Goal: Task Accomplishment & Management: Manage account settings

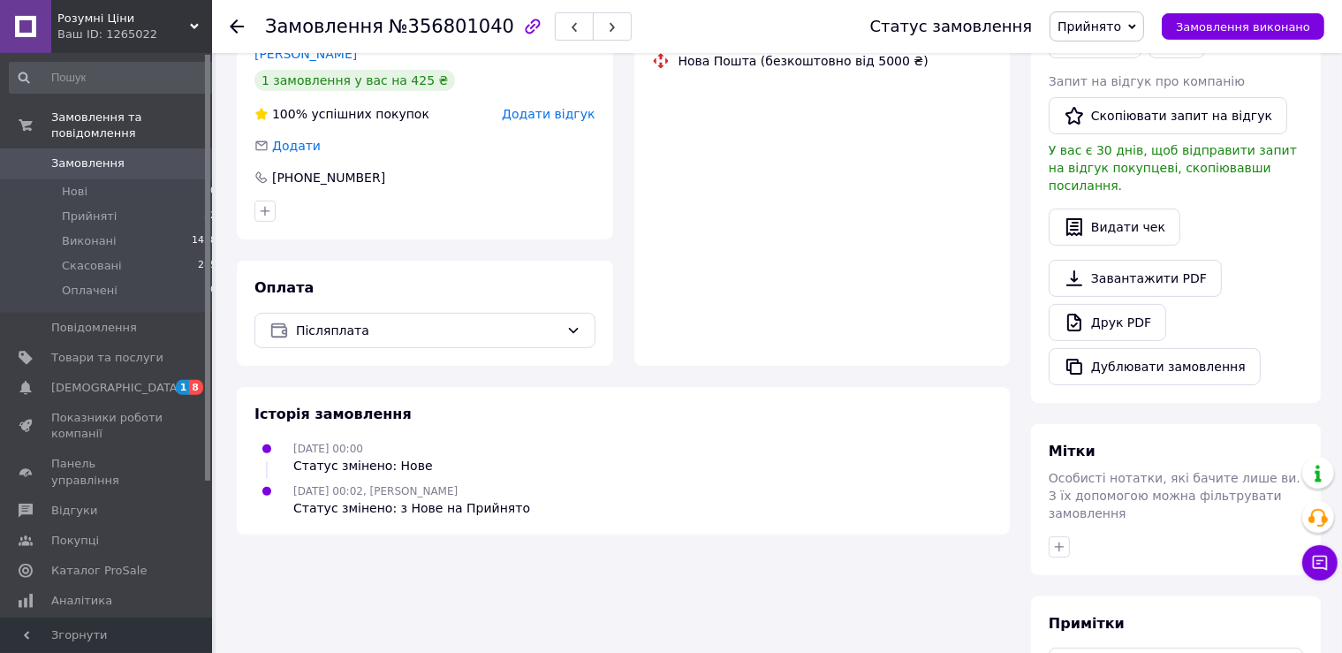
scroll to position [466, 0]
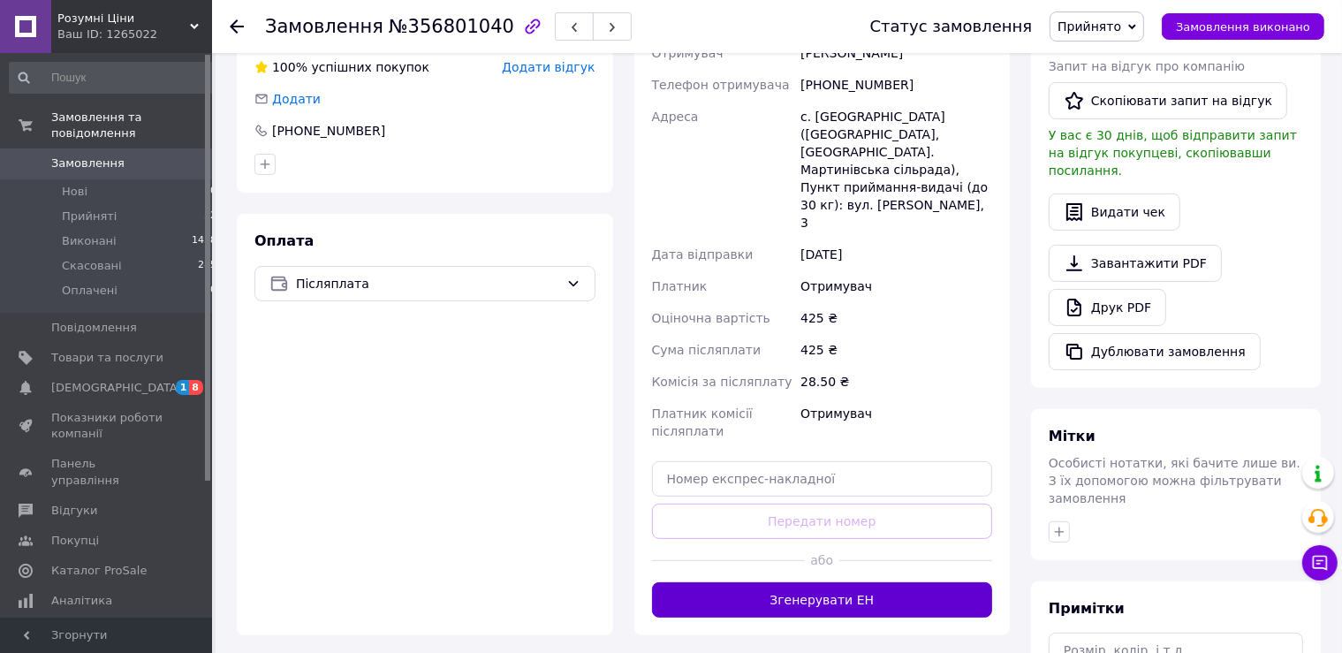
click at [859, 582] on button "Згенерувати ЕН" at bounding box center [822, 599] width 341 height 35
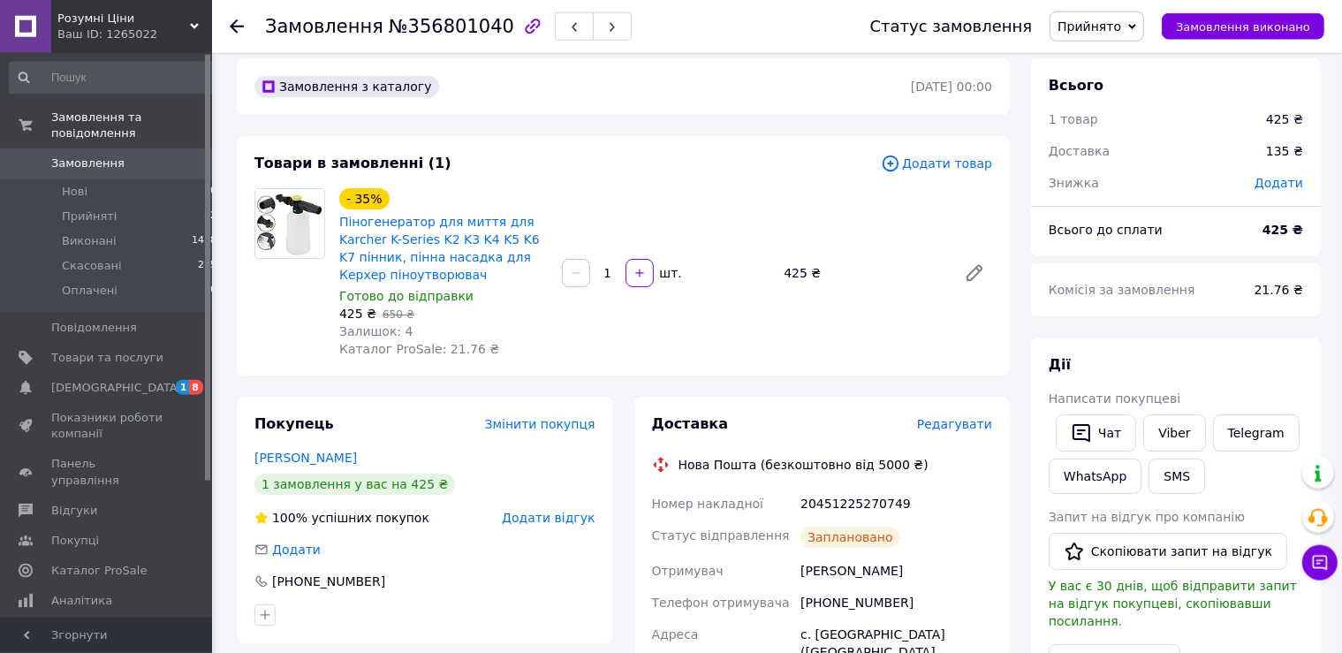
scroll to position [0, 0]
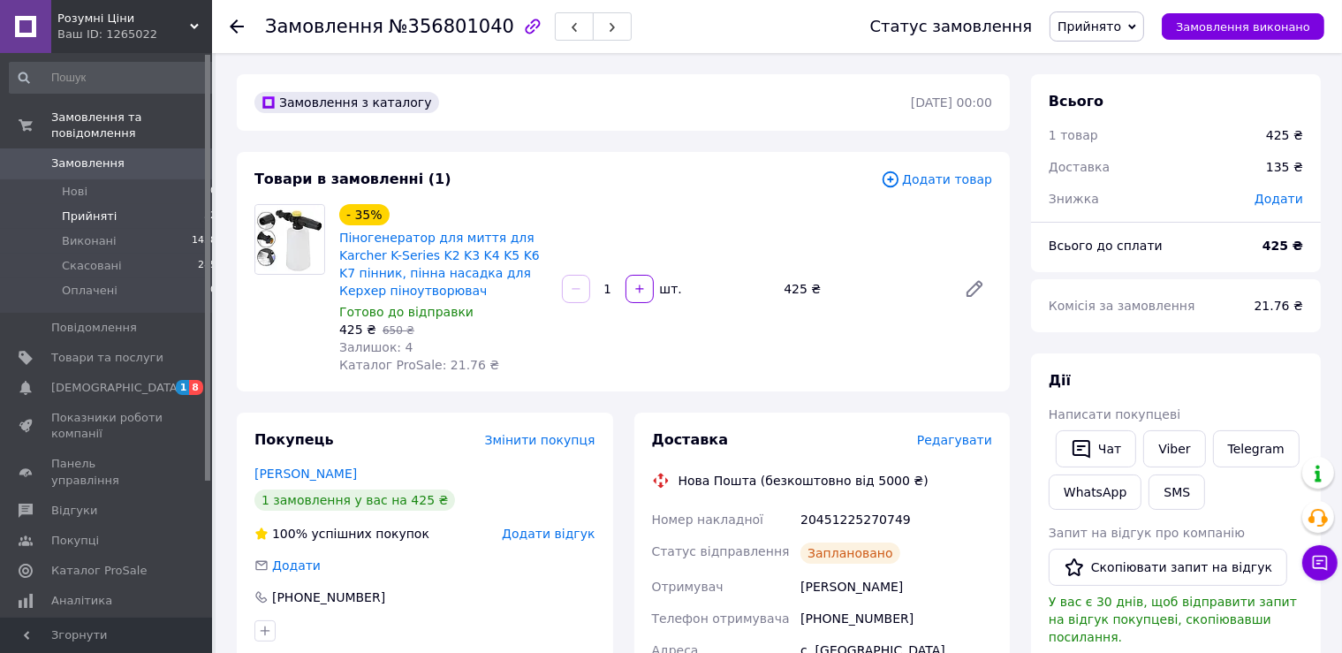
click at [110, 204] on li "Прийняті 32" at bounding box center [113, 216] width 227 height 25
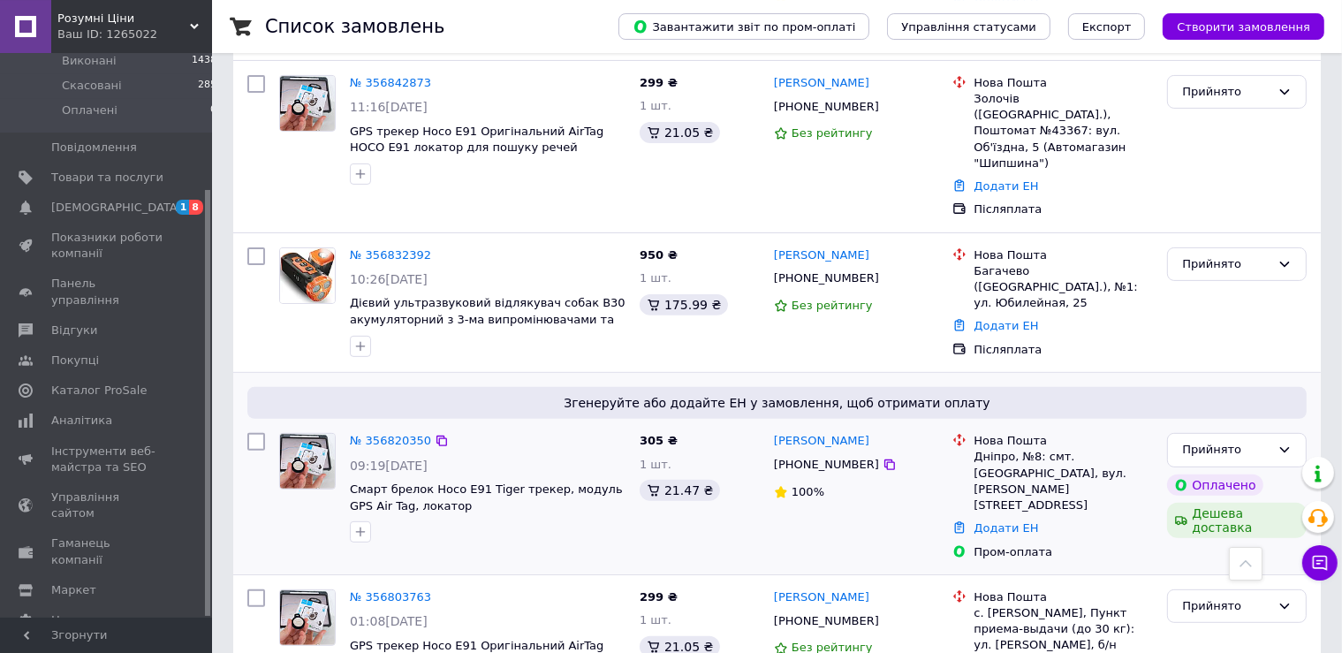
scroll to position [466, 0]
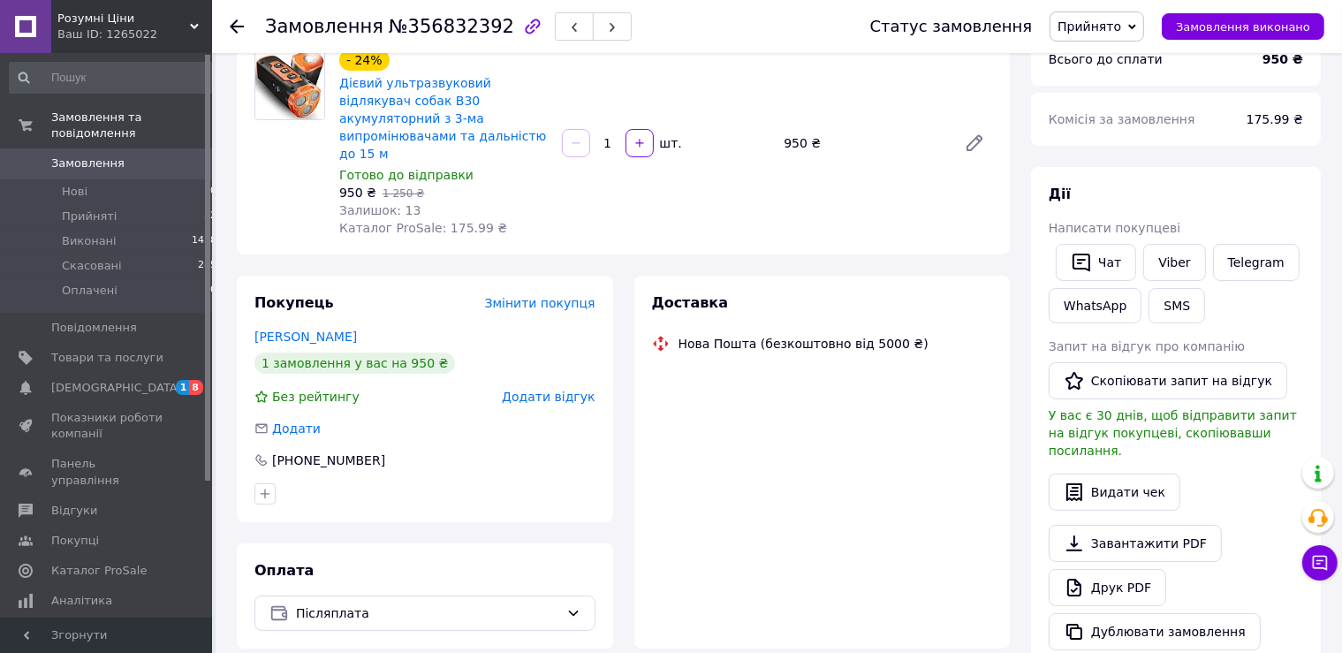
scroll to position [435, 0]
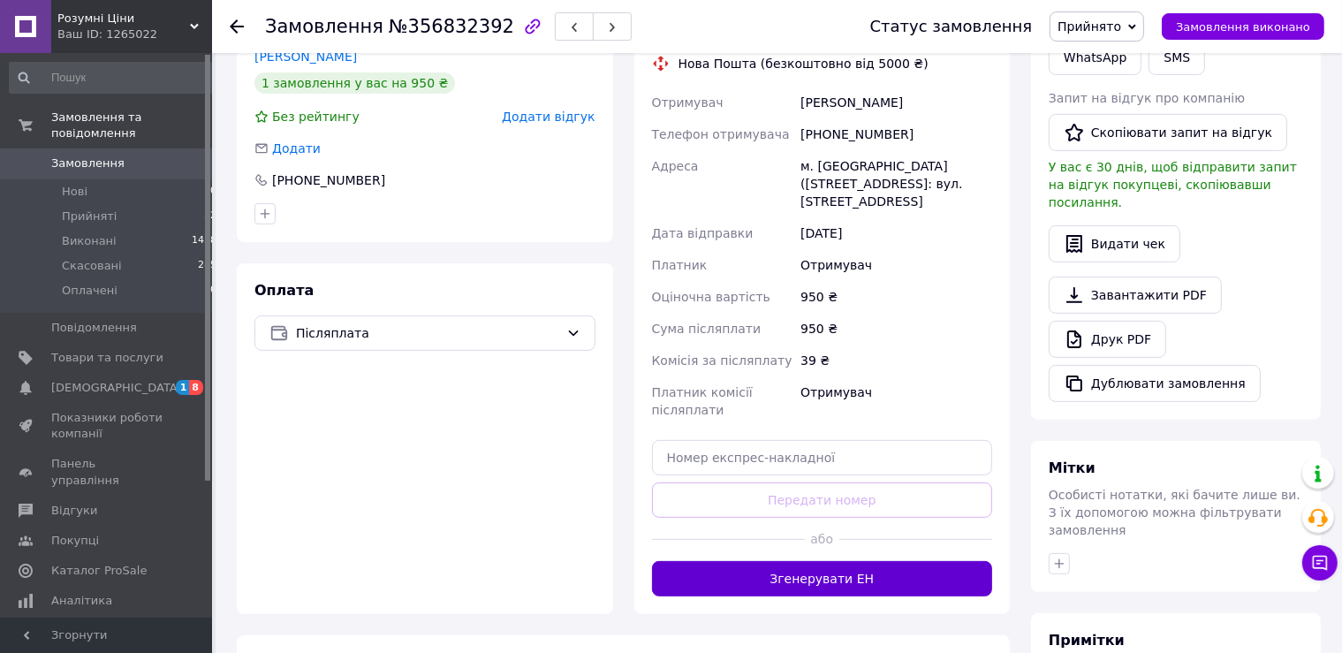
click at [871, 561] on button "Згенерувати ЕН" at bounding box center [822, 578] width 341 height 35
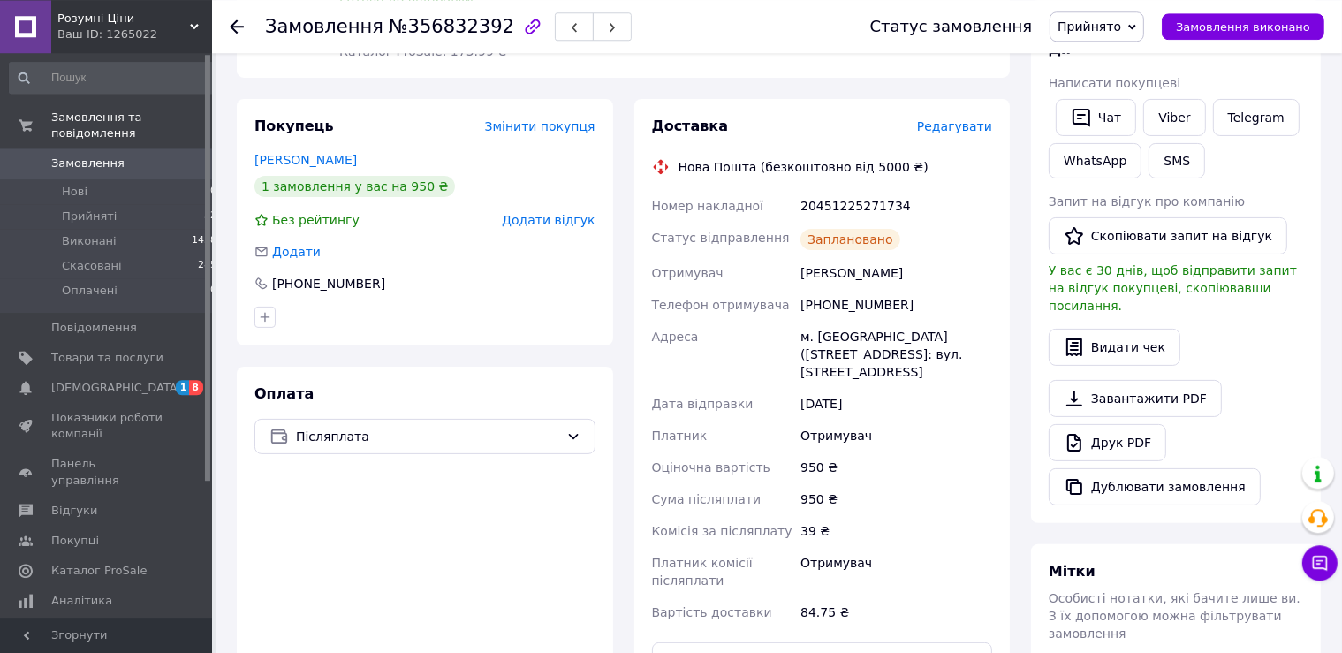
scroll to position [155, 0]
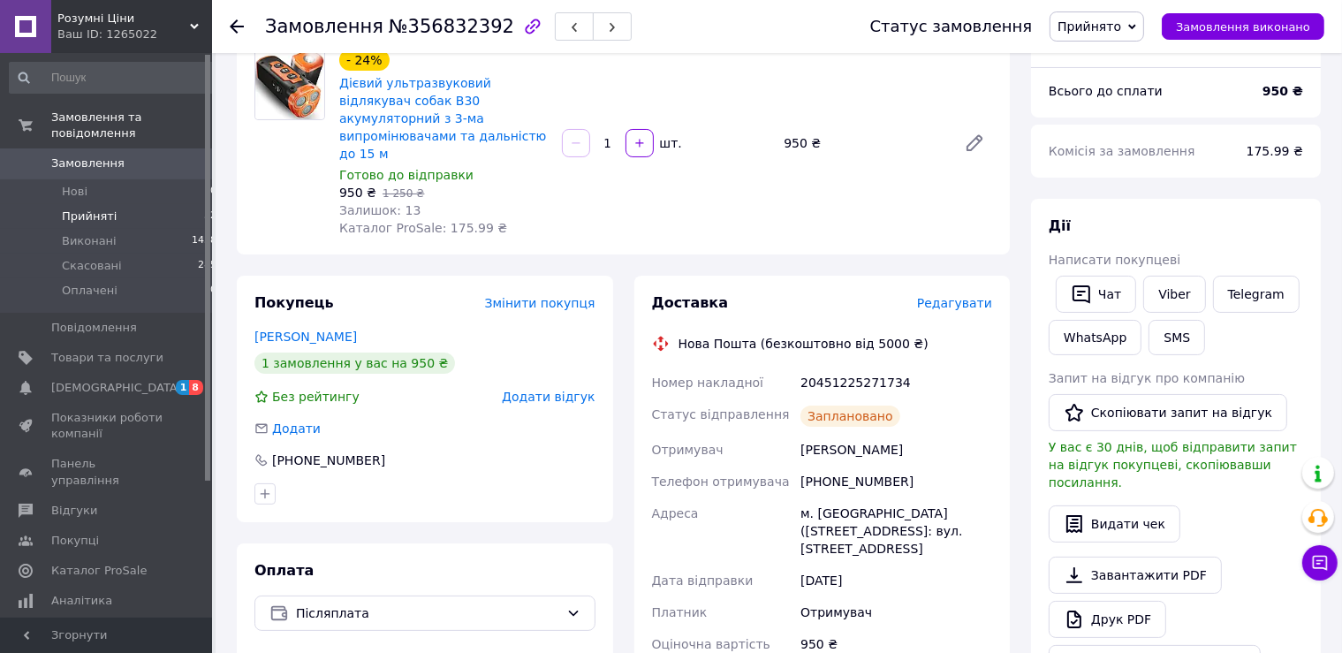
click at [118, 204] on li "Прийняті 32" at bounding box center [113, 216] width 227 height 25
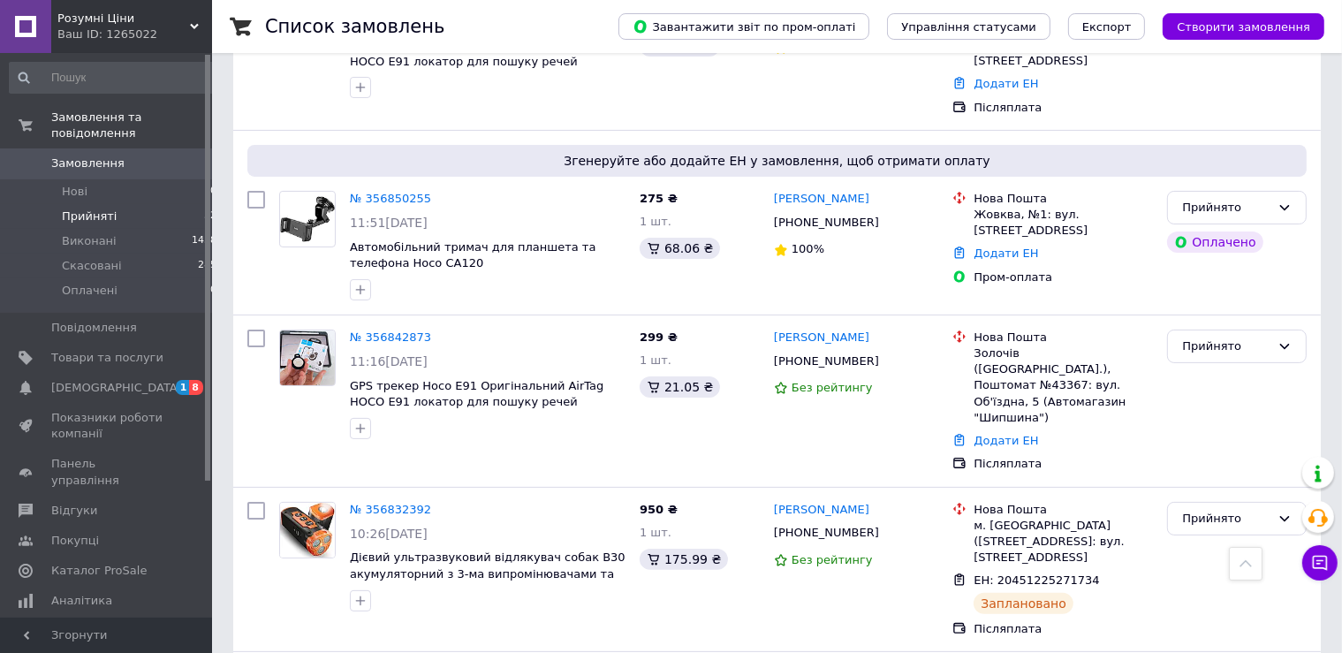
scroll to position [93, 0]
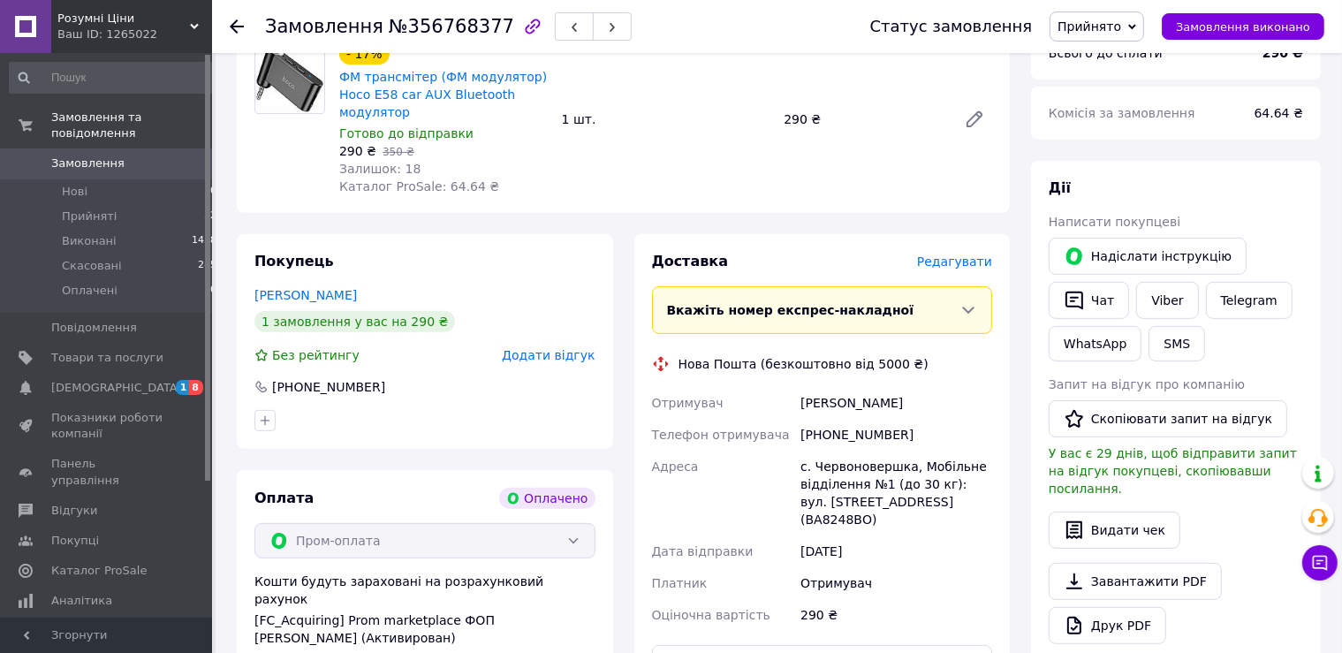
scroll to position [1124, 0]
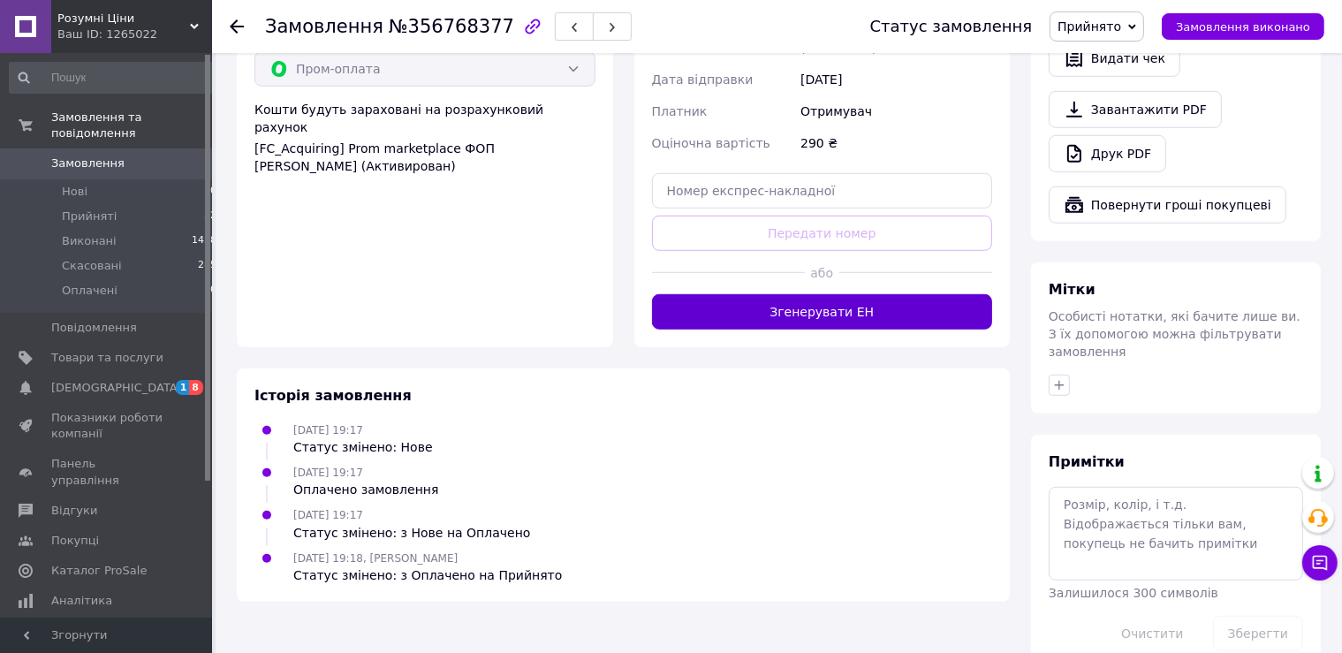
click at [844, 304] on button "Згенерувати ЕН" at bounding box center [822, 311] width 341 height 35
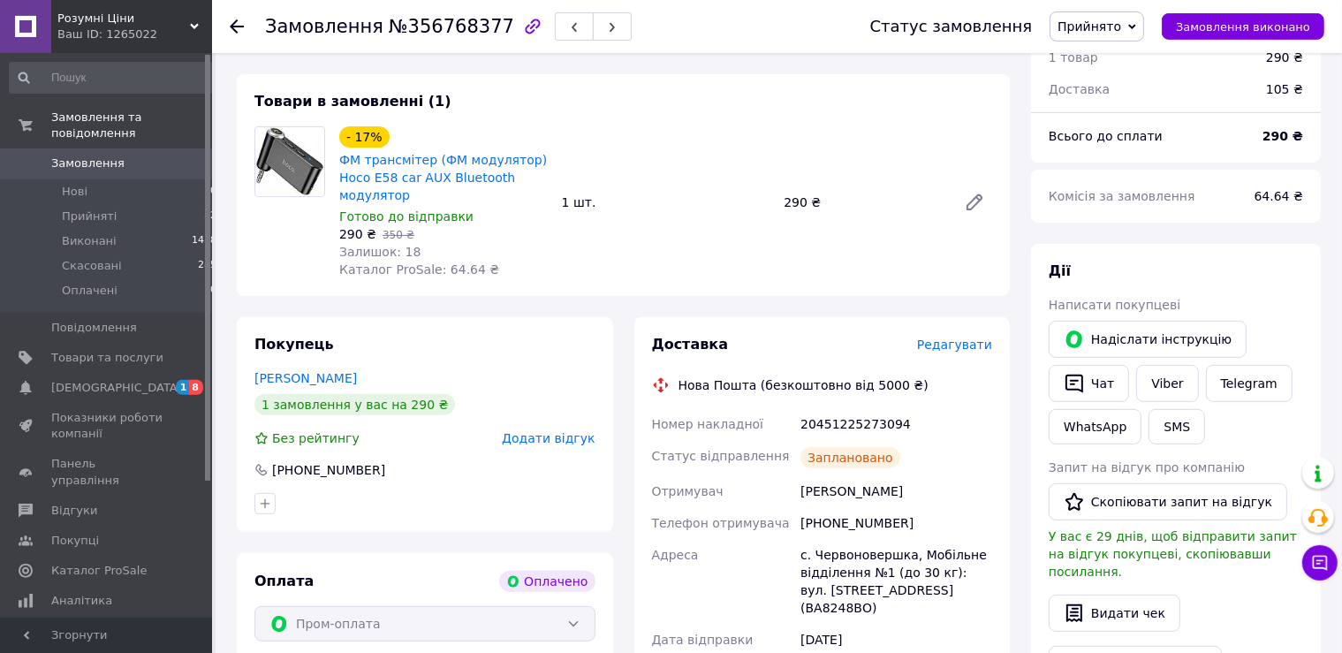
scroll to position [565, 0]
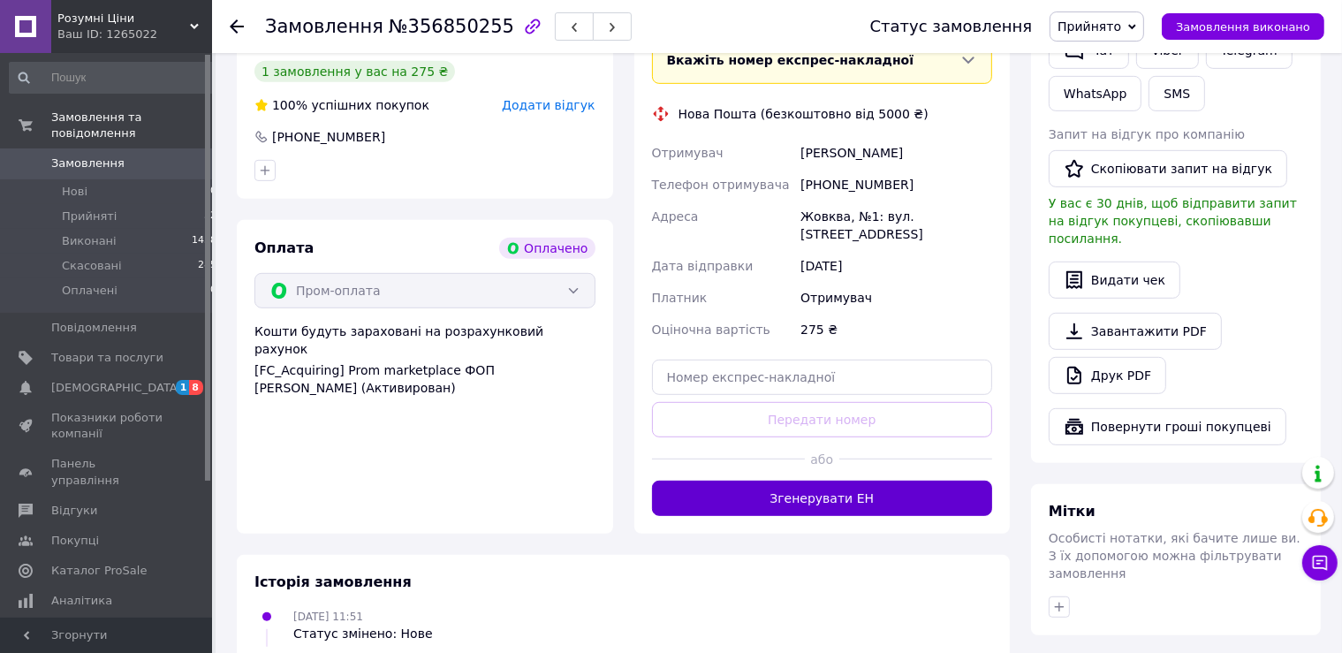
scroll to position [994, 0]
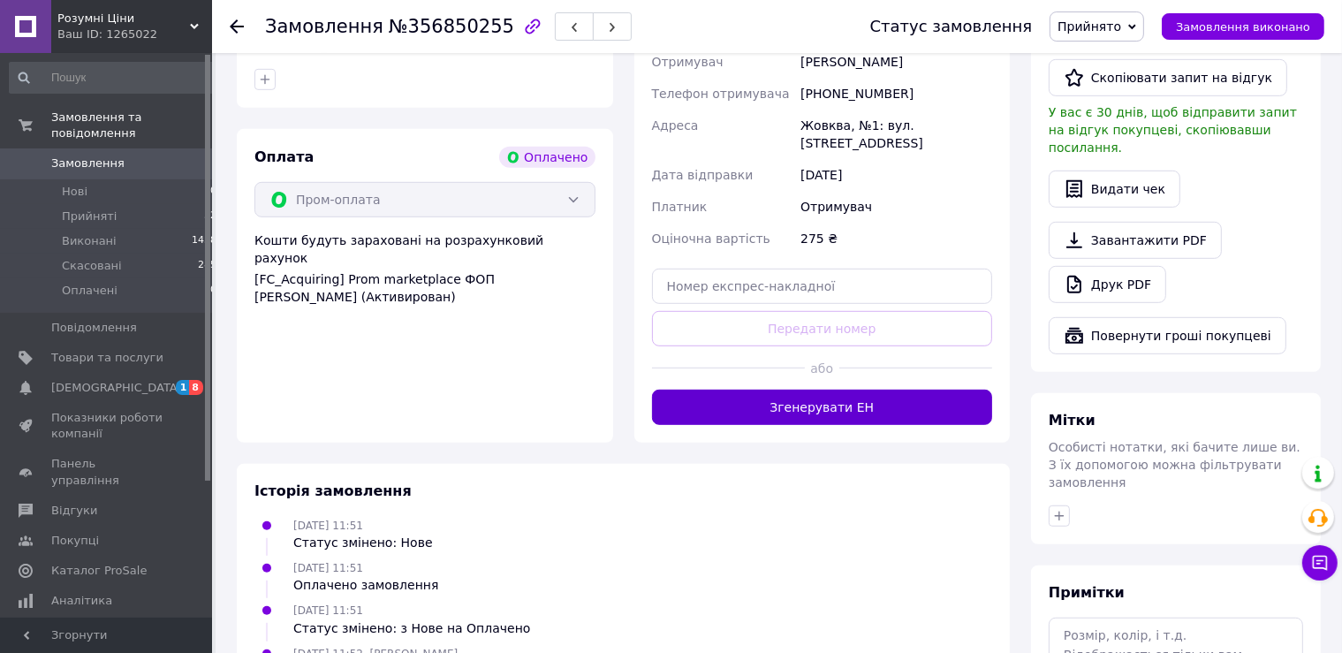
click at [835, 389] on button "Згенерувати ЕН" at bounding box center [822, 406] width 341 height 35
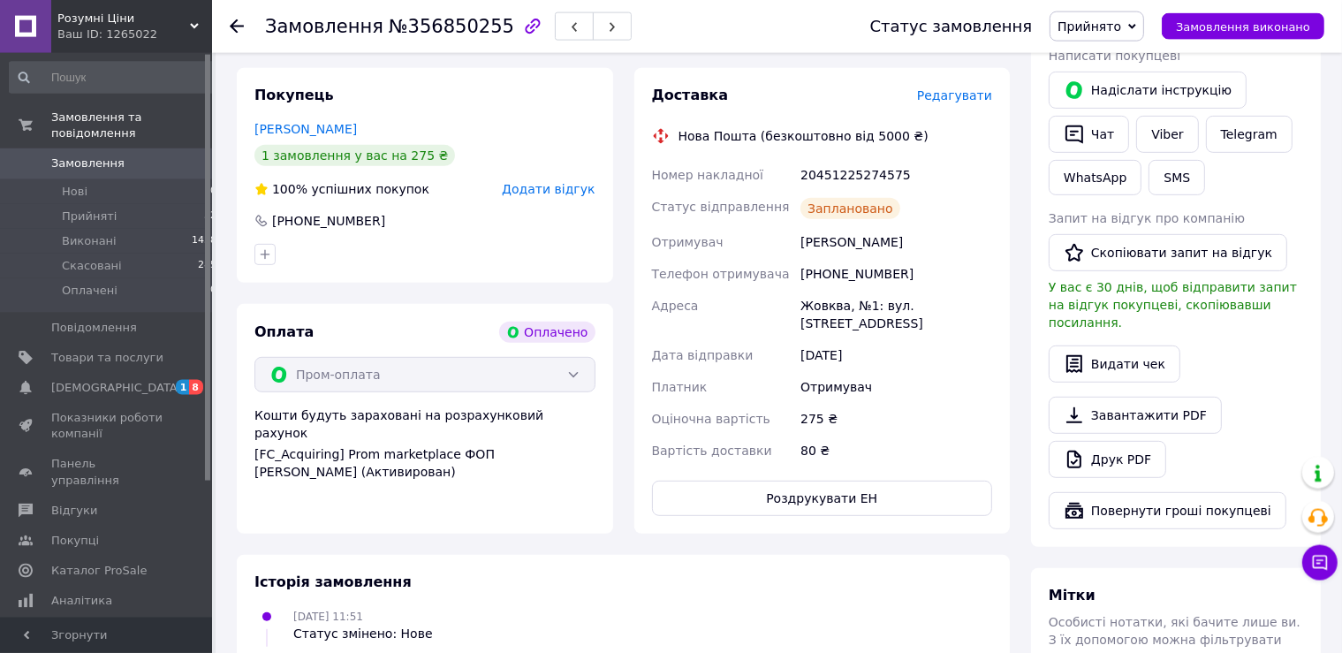
scroll to position [527, 0]
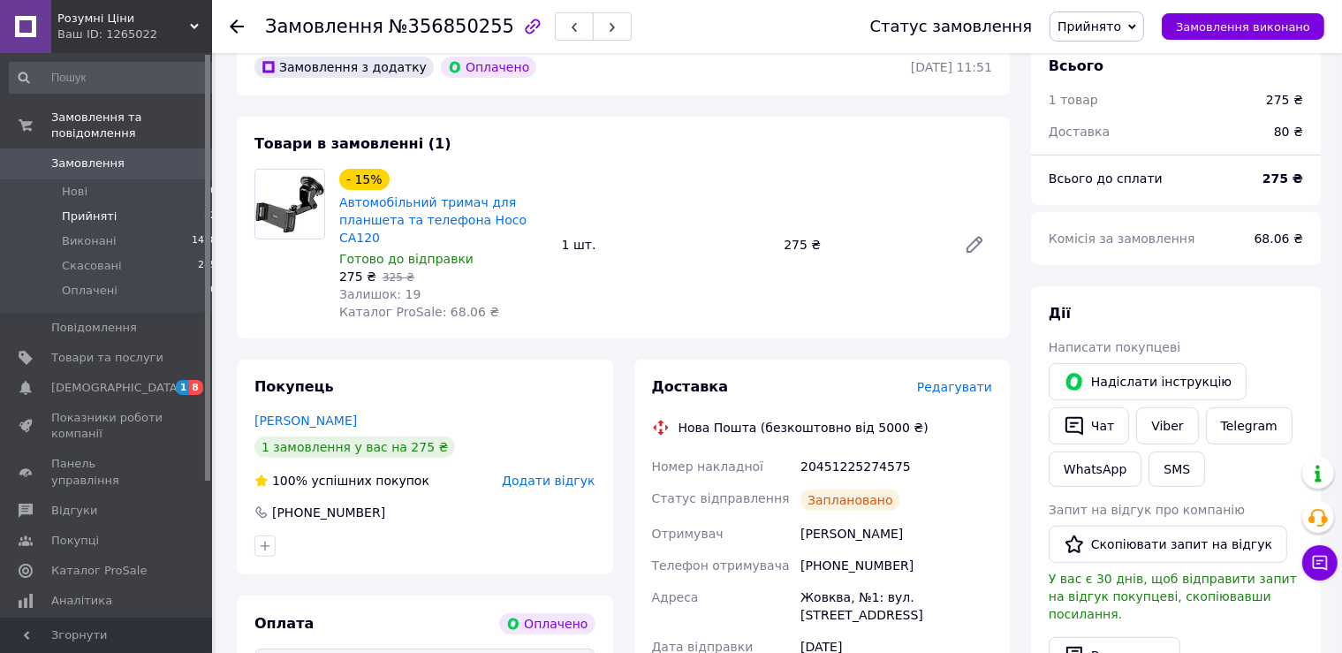
click at [90, 208] on span "Прийняті" at bounding box center [89, 216] width 55 height 16
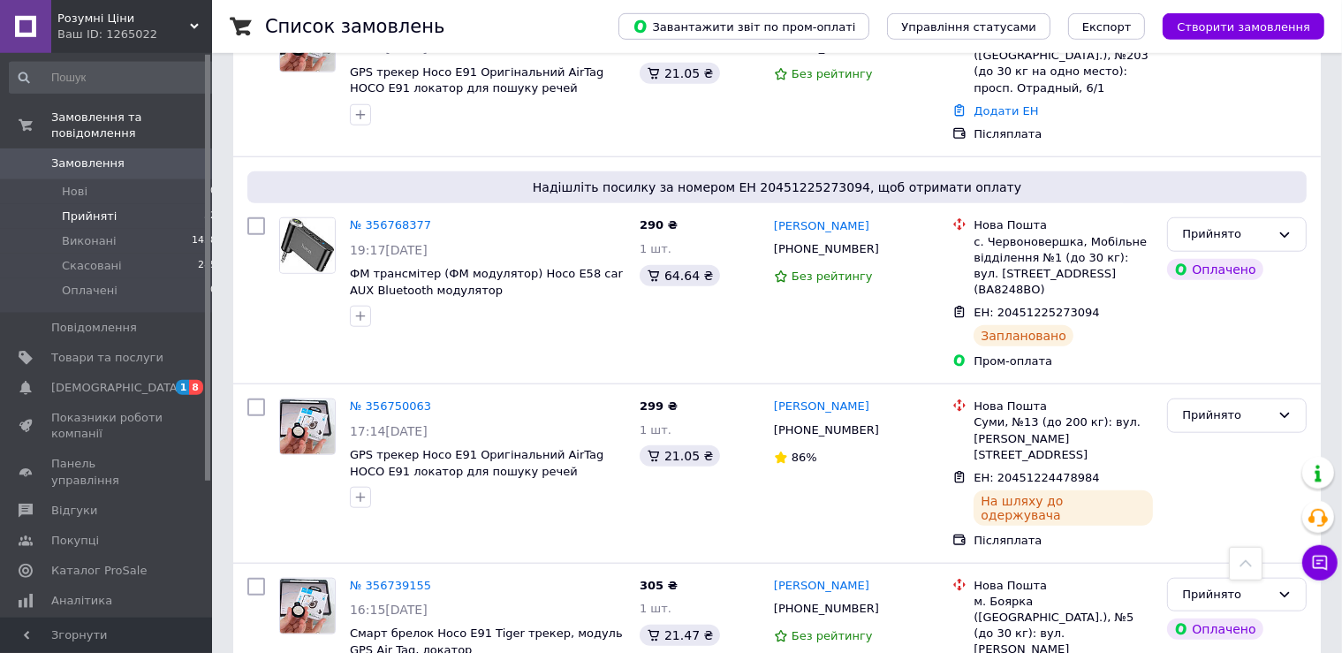
scroll to position [1772, 0]
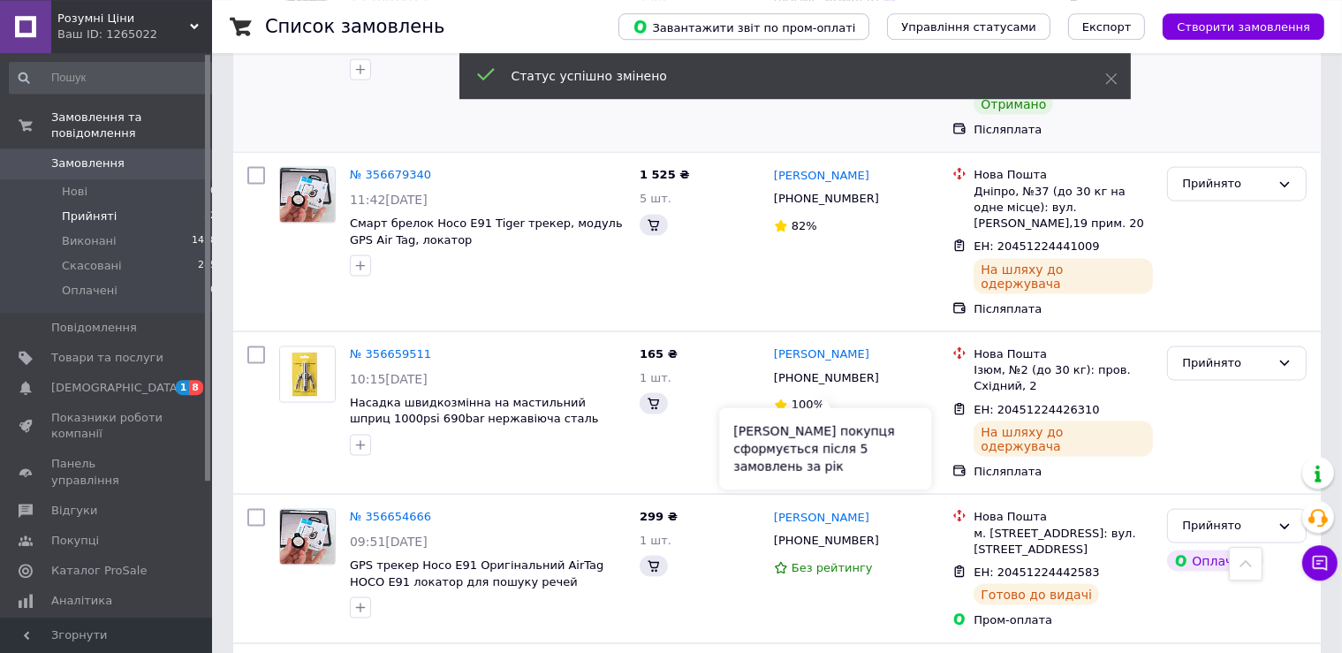
scroll to position [2839, 0]
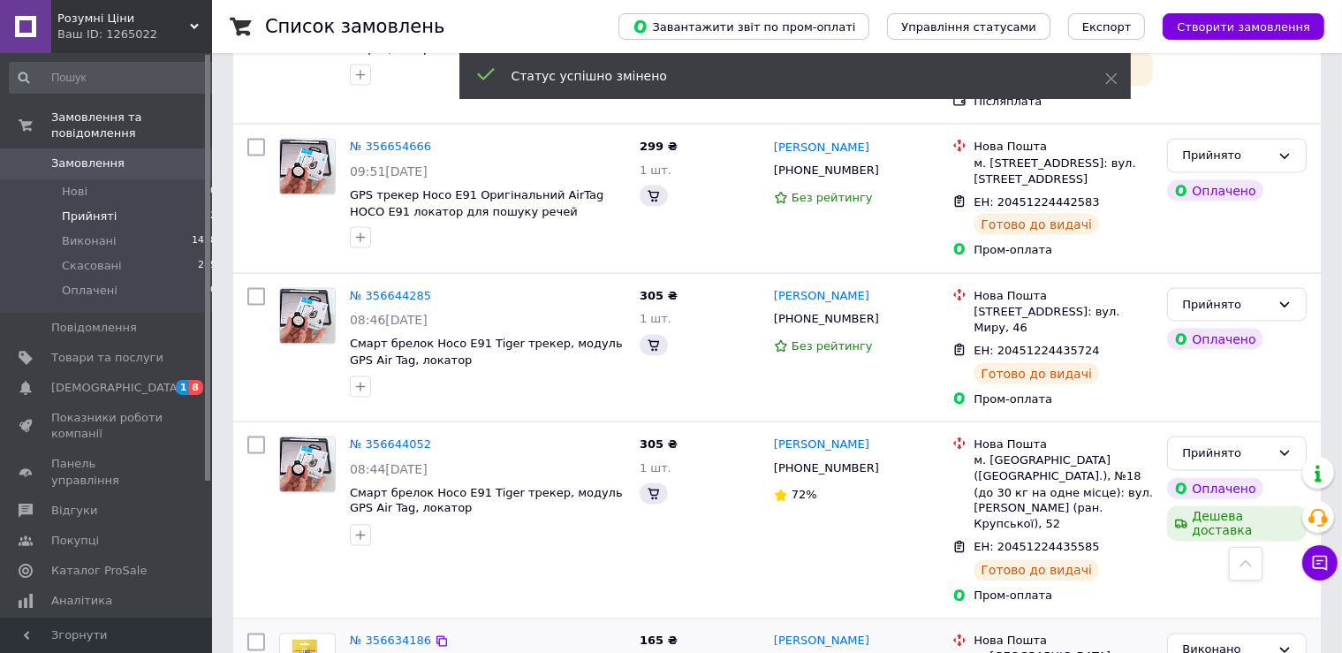
scroll to position [2989, 0]
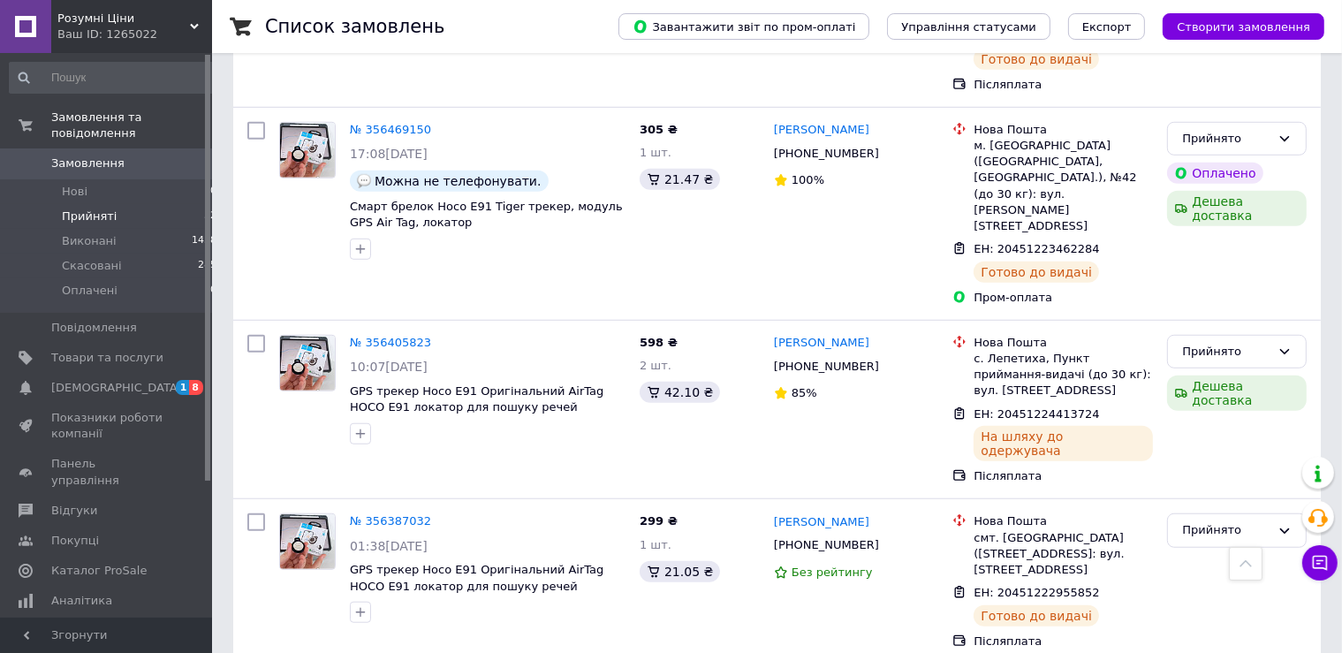
scroll to position [1488, 0]
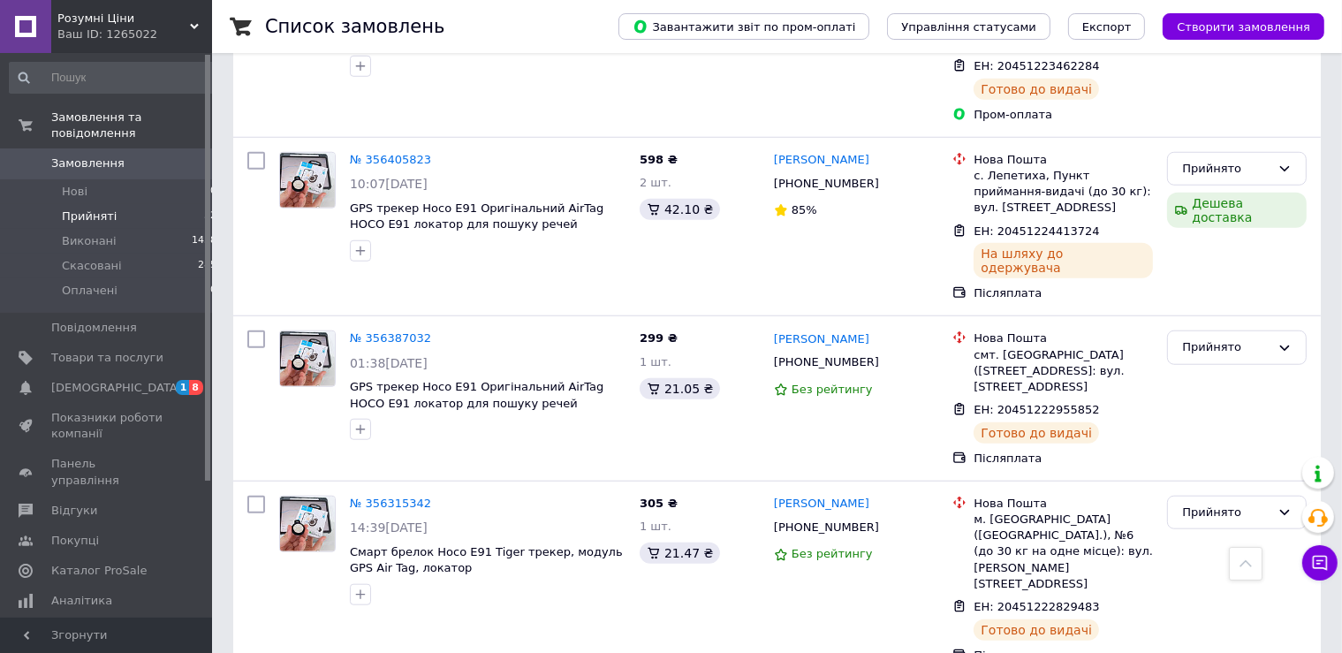
click at [71, 208] on span "Прийняті" at bounding box center [89, 216] width 55 height 16
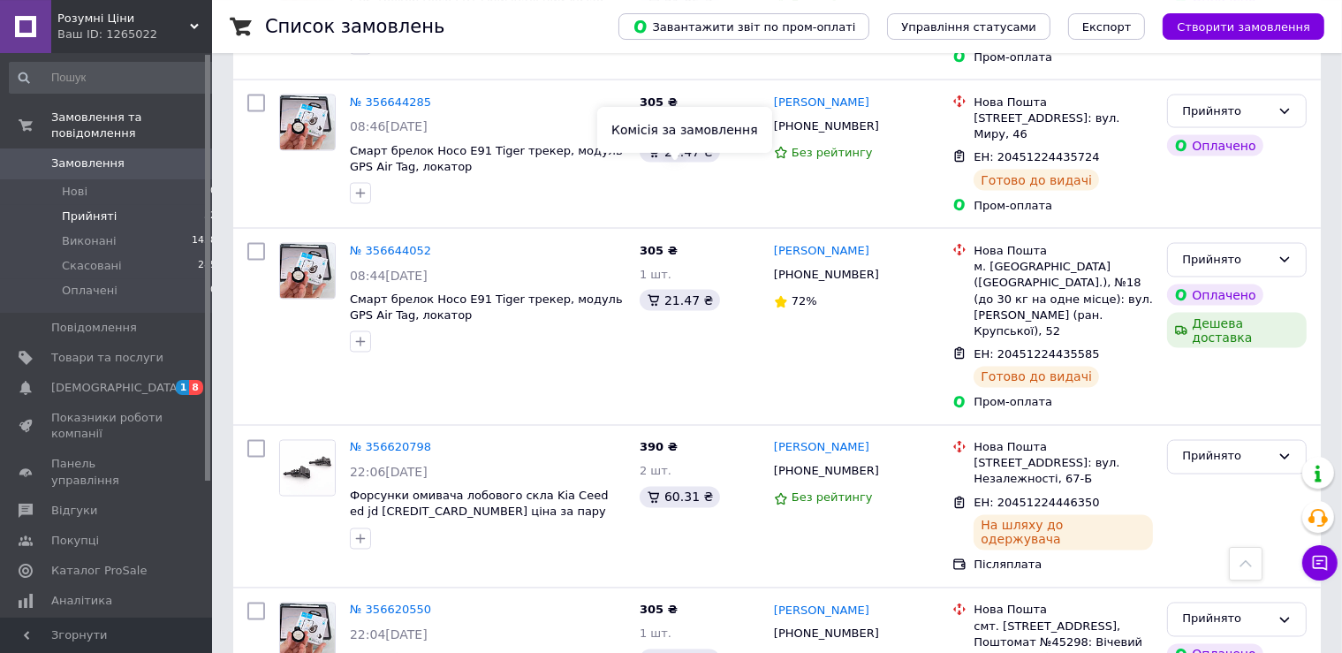
scroll to position [3005, 0]
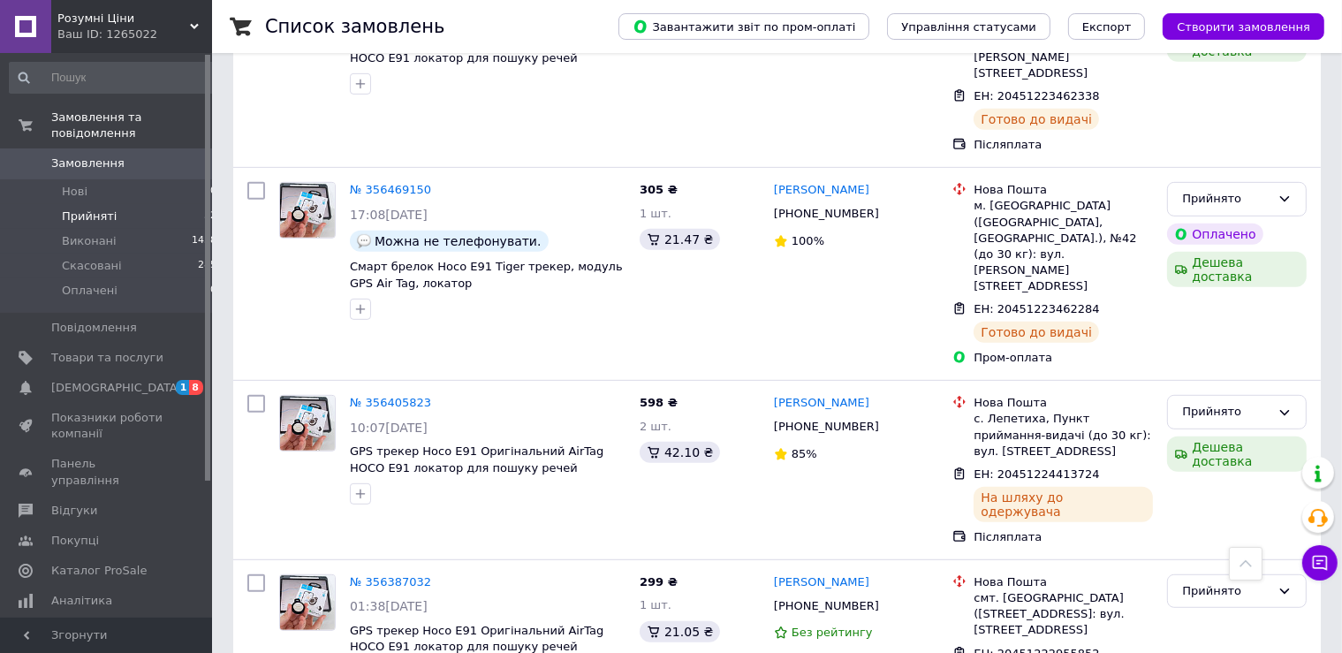
scroll to position [1143, 0]
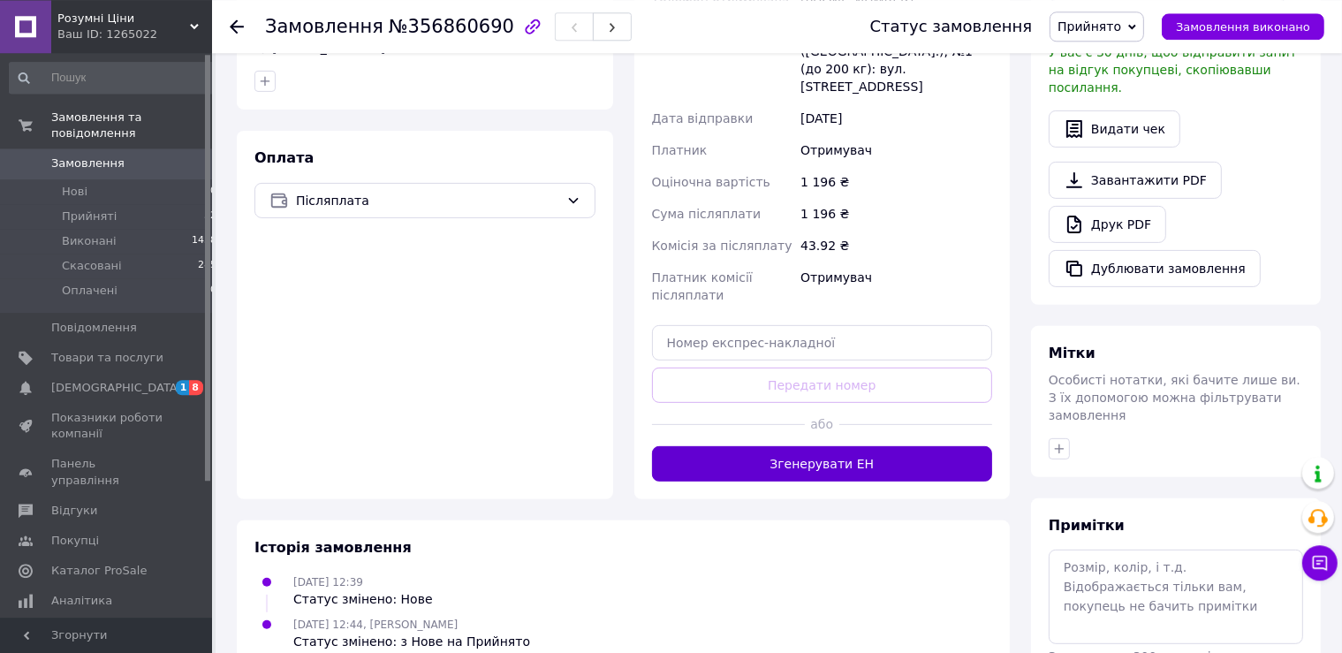
scroll to position [559, 0]
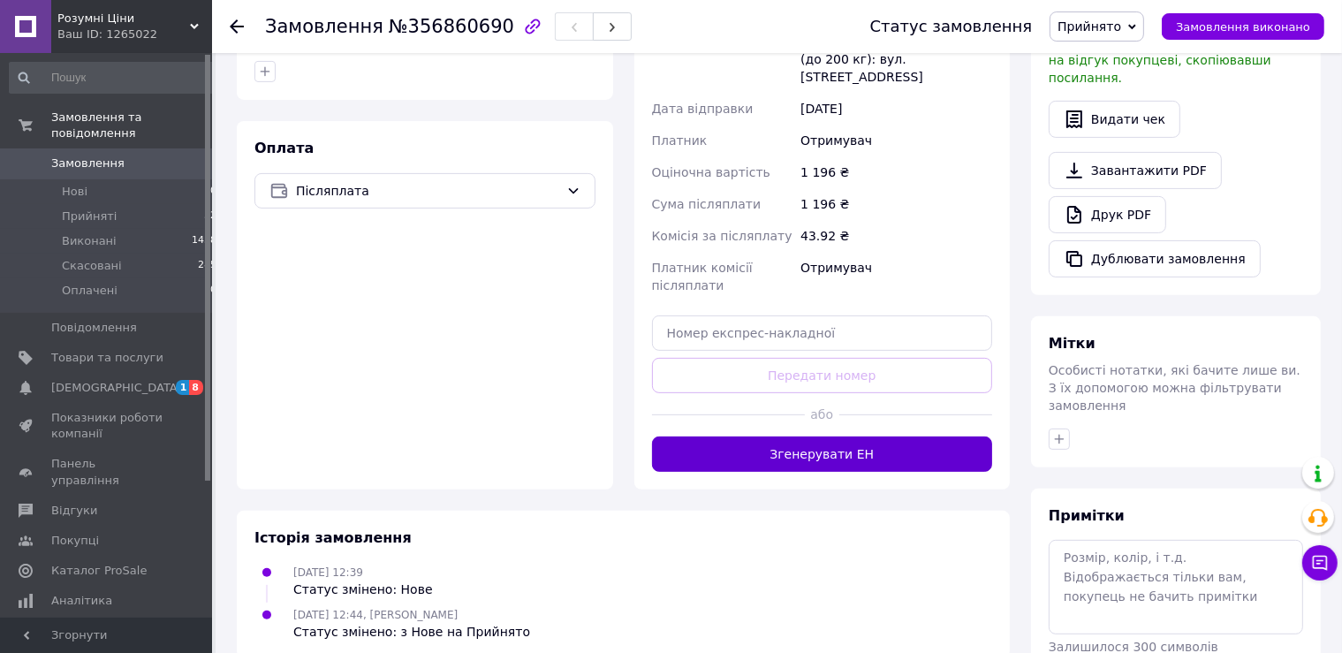
click at [872, 436] on button "Згенерувати ЕН" at bounding box center [822, 453] width 341 height 35
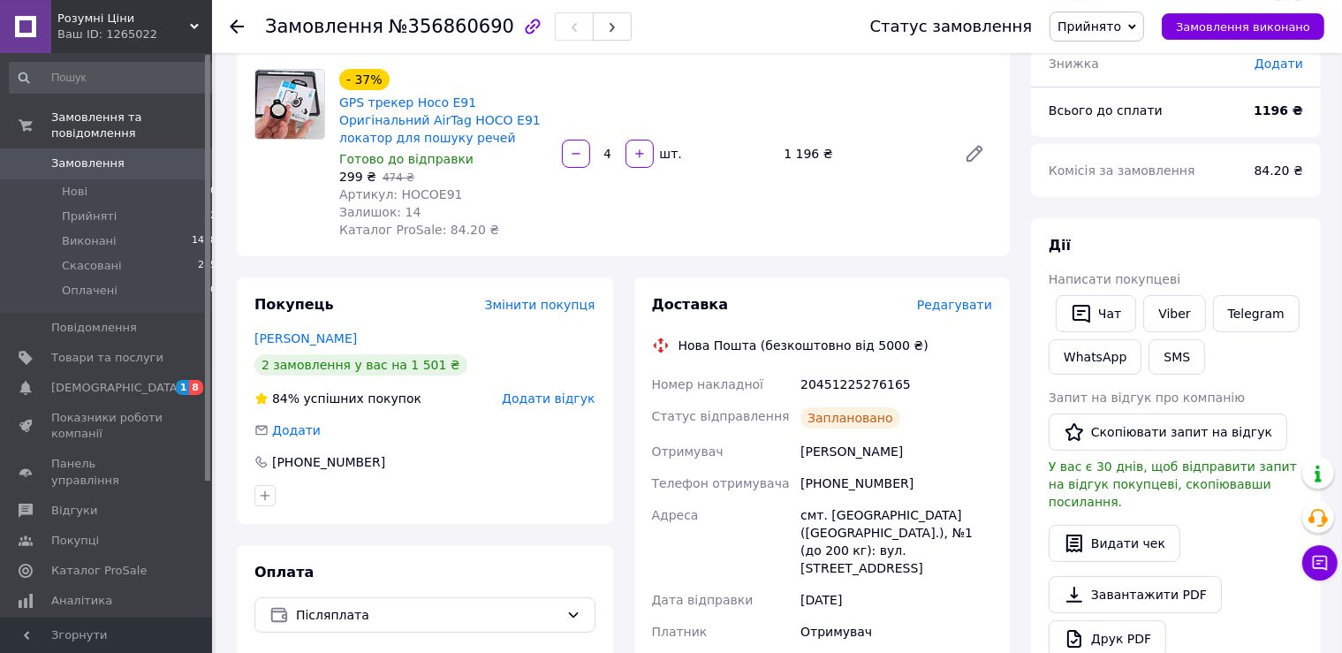
scroll to position [93, 0]
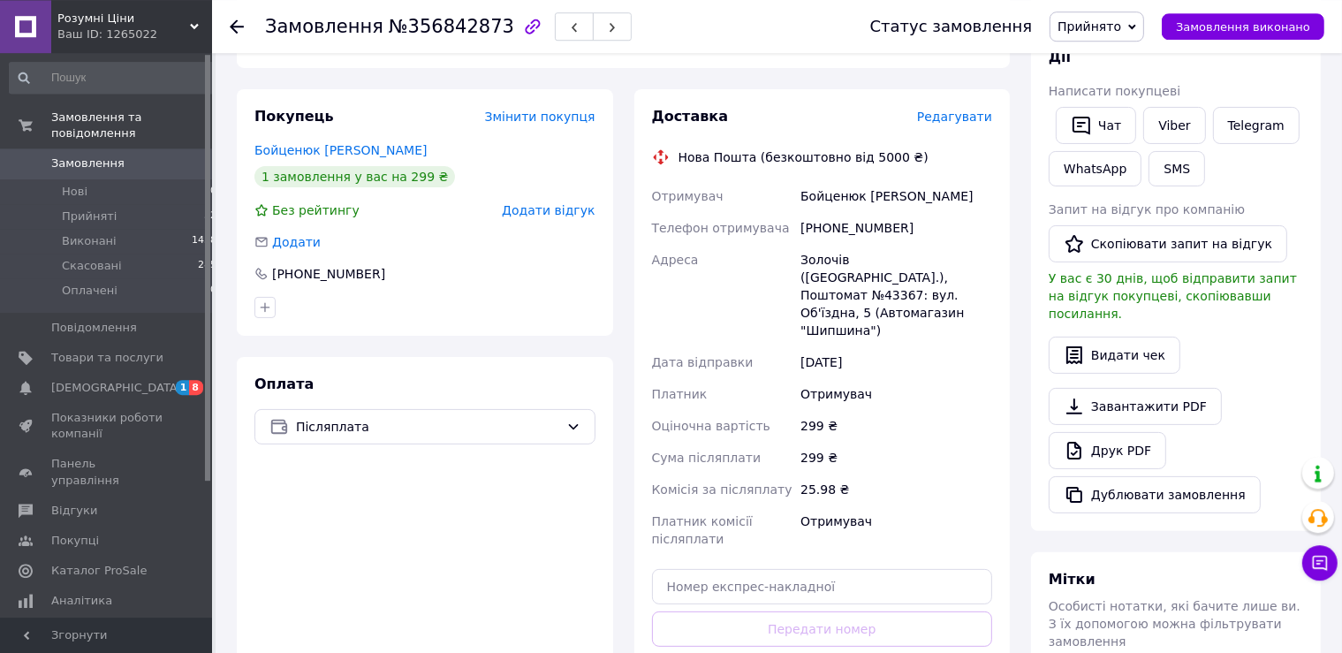
scroll to position [466, 0]
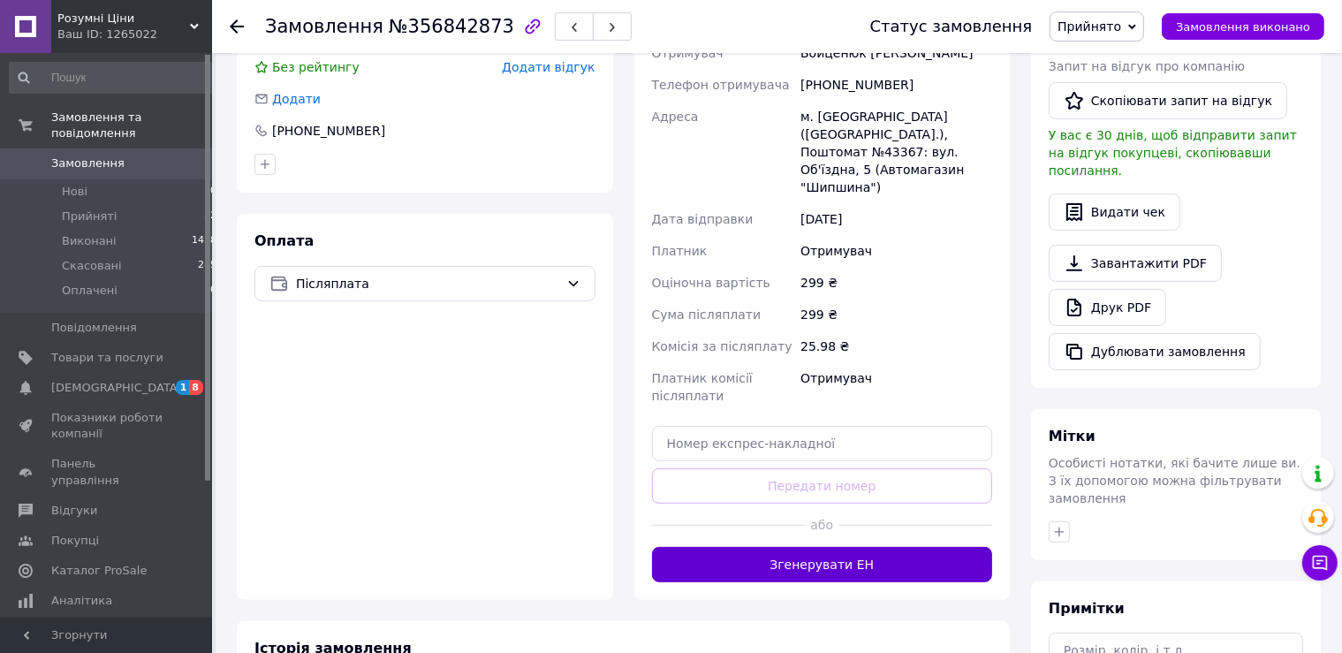
click at [878, 547] on button "Згенерувати ЕН" at bounding box center [822, 564] width 341 height 35
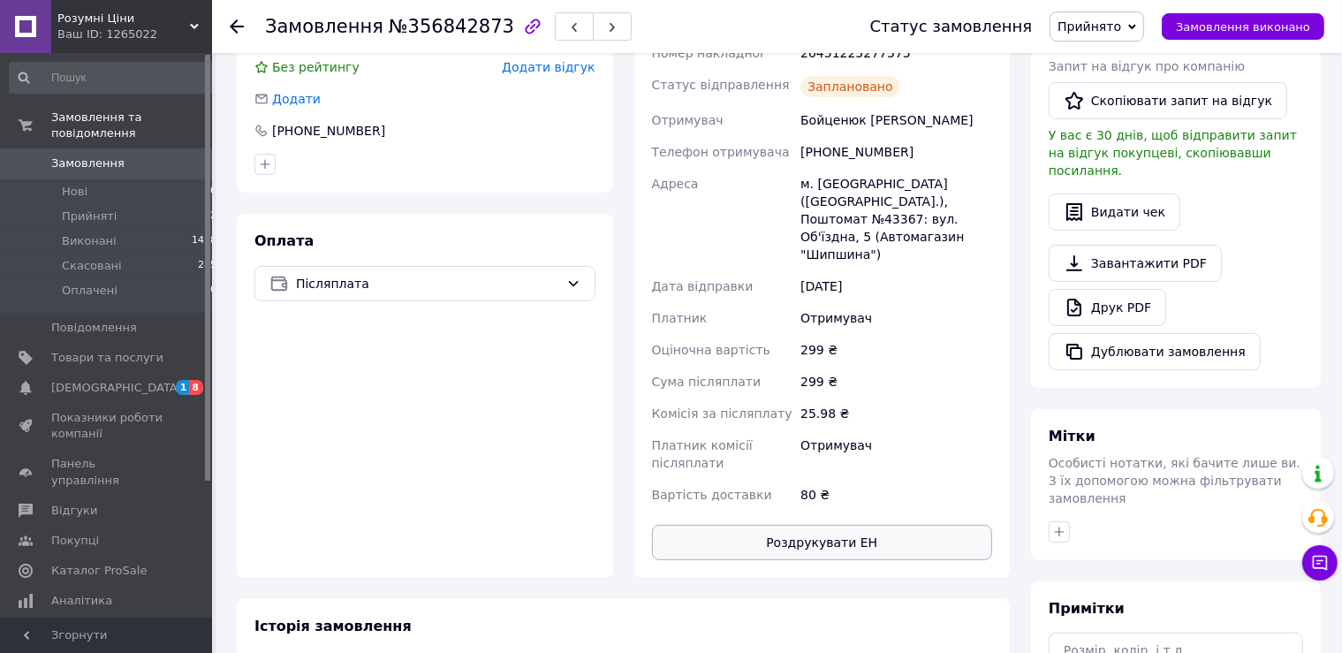
scroll to position [186, 0]
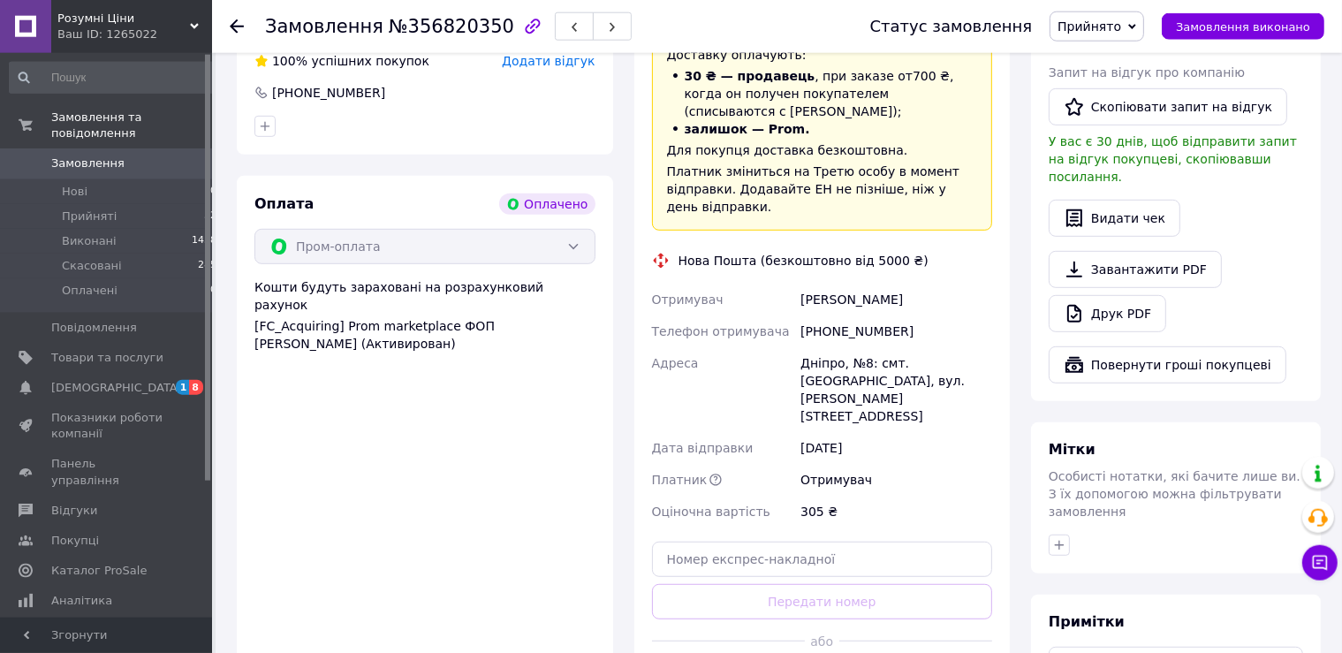
scroll to position [1025, 0]
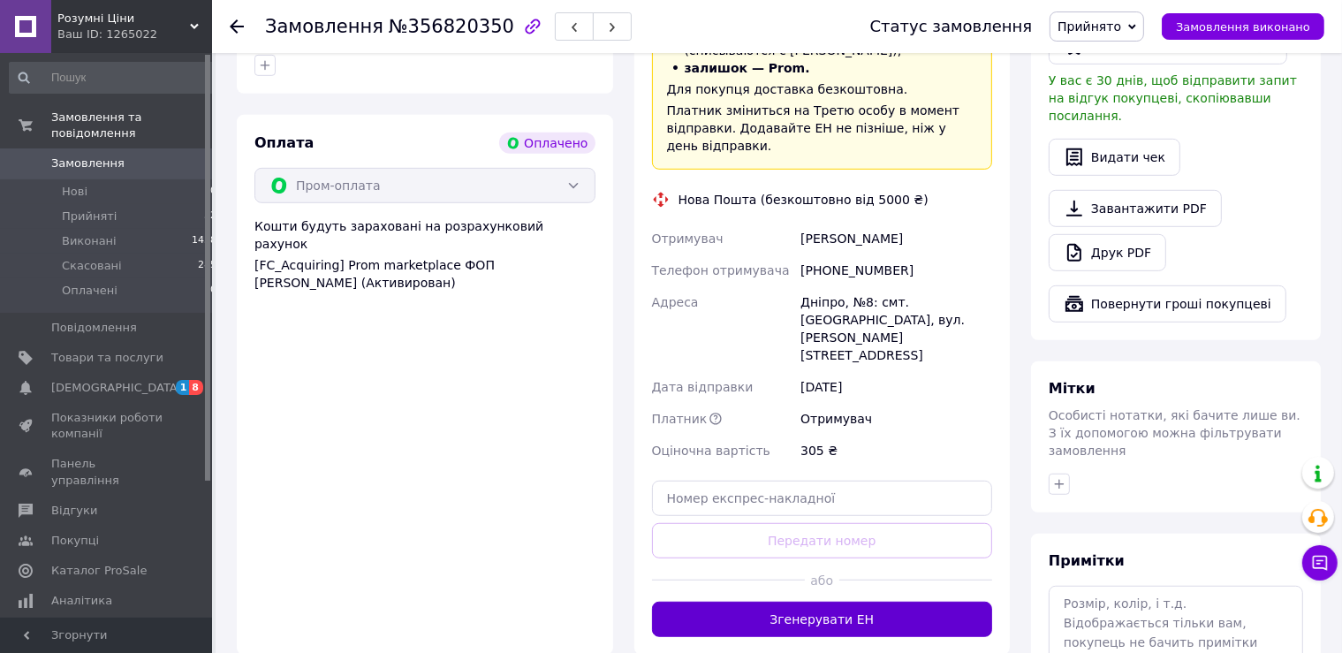
click at [862, 601] on button "Згенерувати ЕН" at bounding box center [822, 618] width 341 height 35
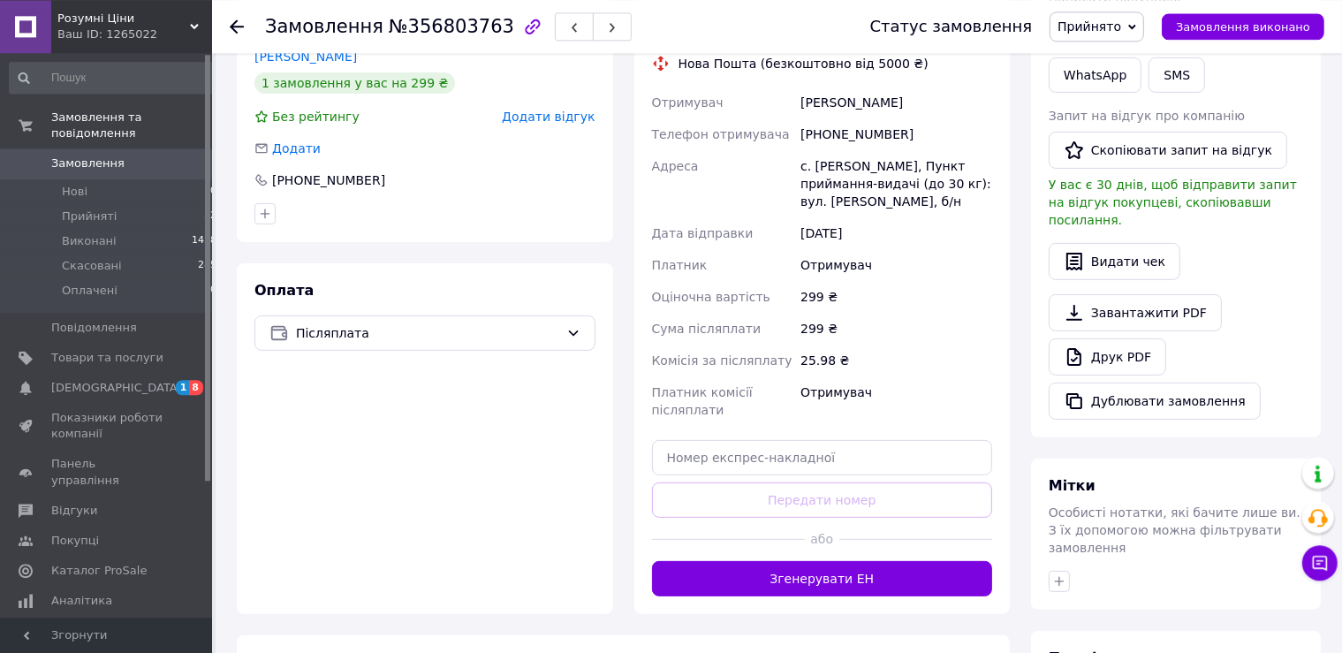
scroll to position [466, 0]
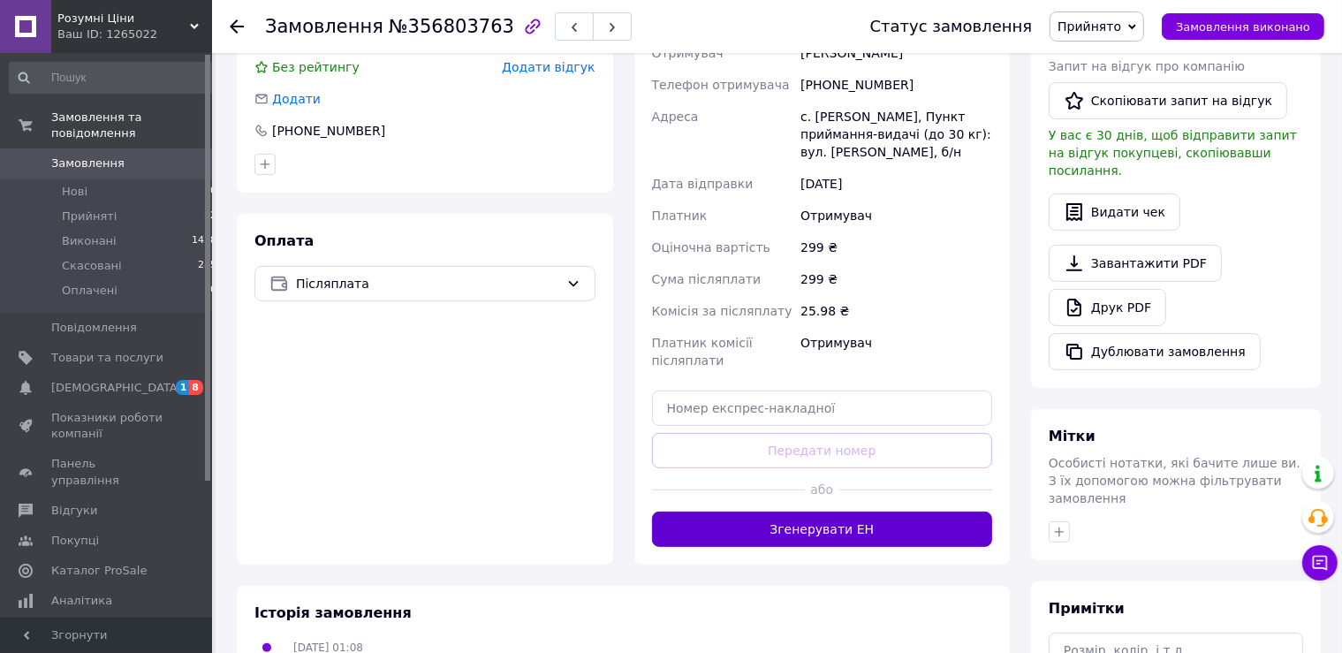
click at [871, 521] on button "Згенерувати ЕН" at bounding box center [822, 528] width 341 height 35
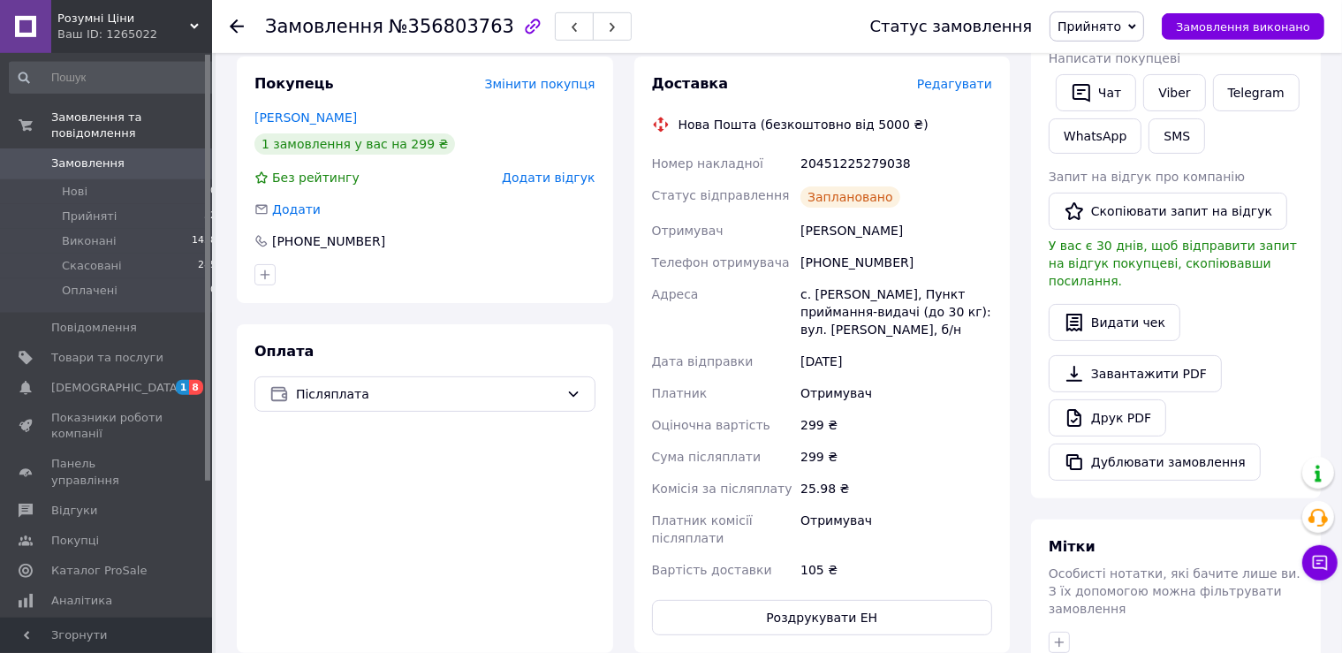
scroll to position [186, 0]
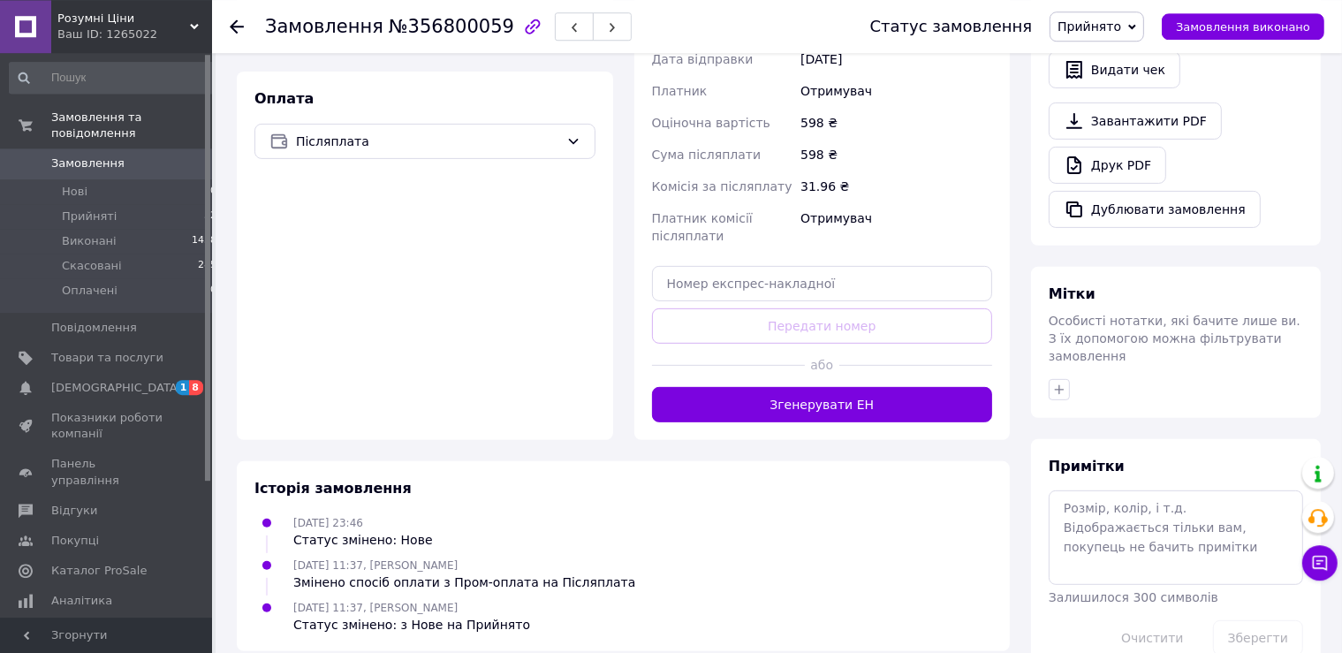
scroll to position [611, 0]
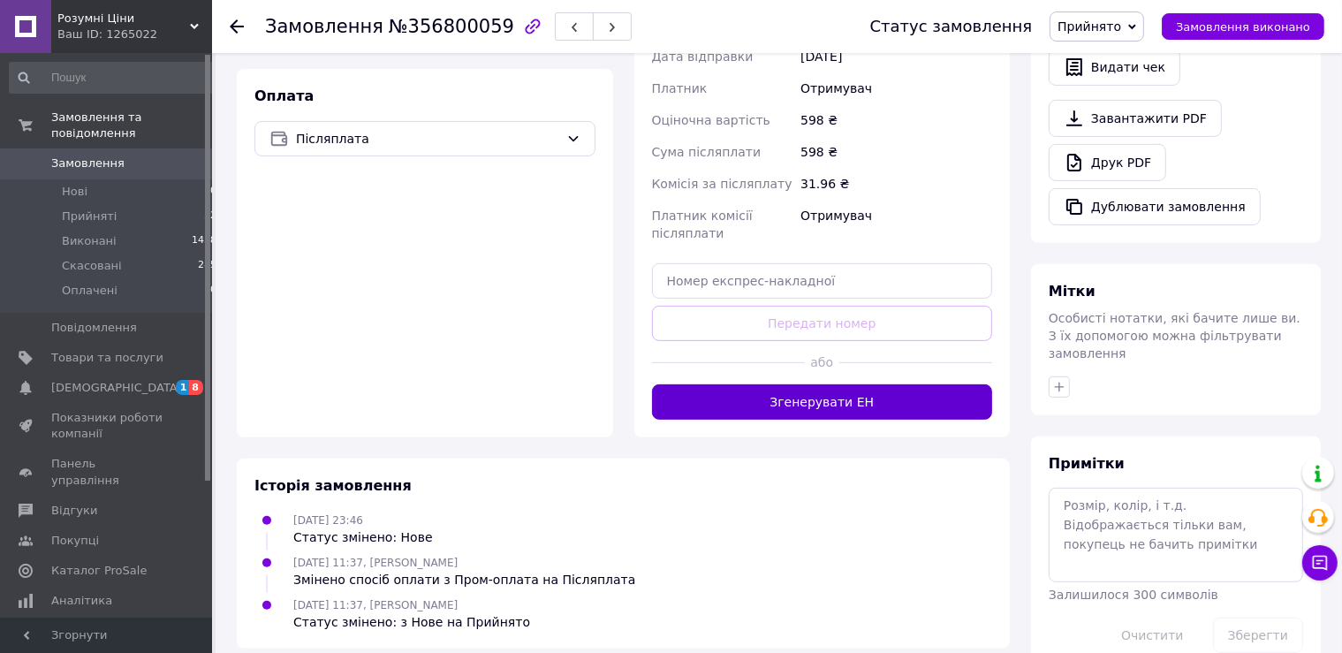
click at [854, 393] on button "Згенерувати ЕН" at bounding box center [822, 401] width 341 height 35
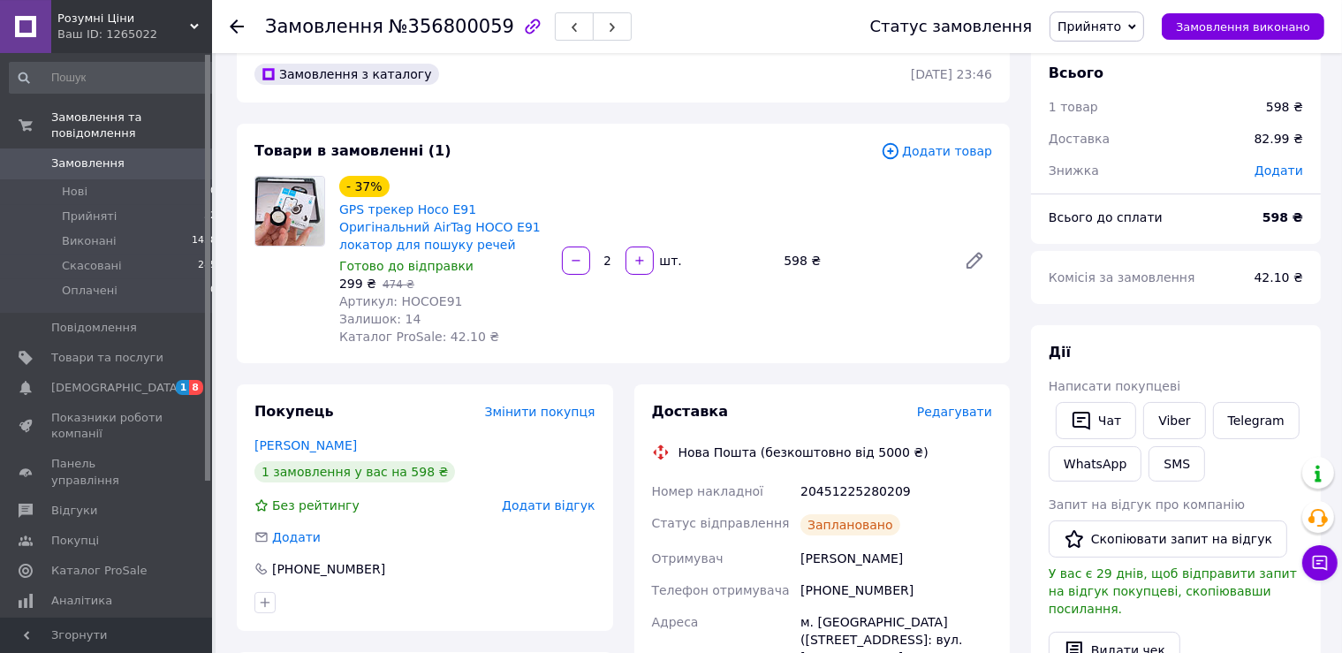
scroll to position [0, 0]
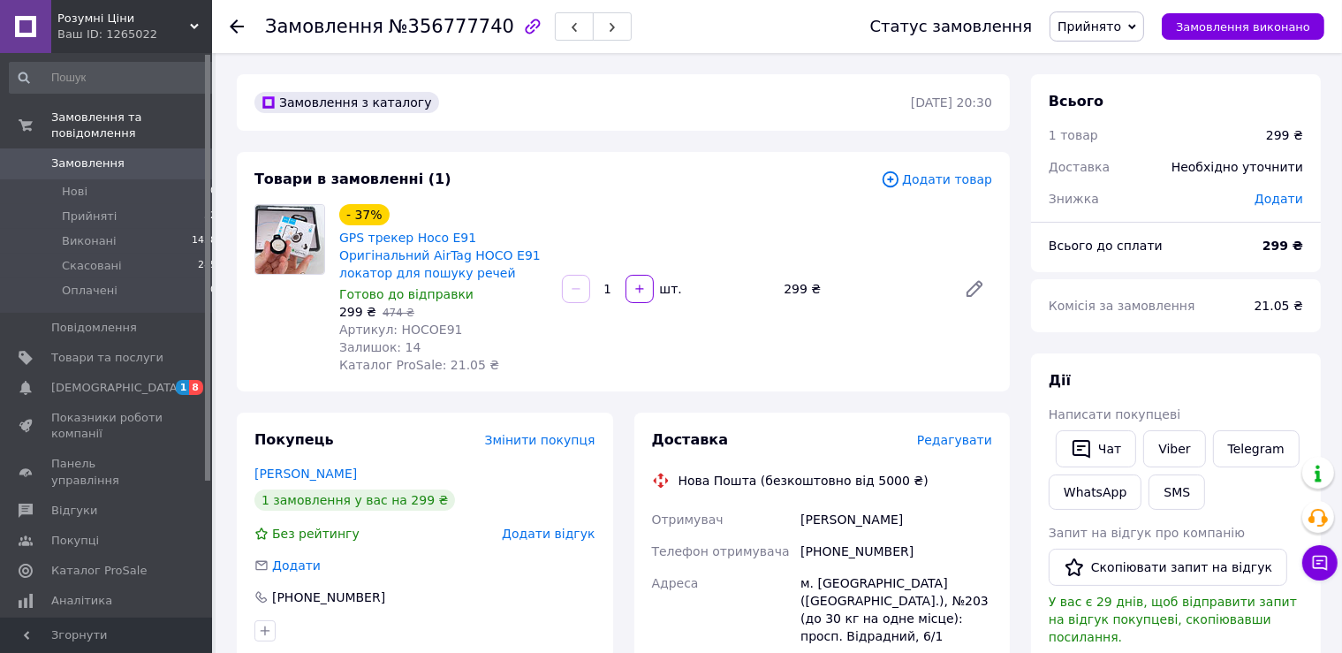
scroll to position [559, 0]
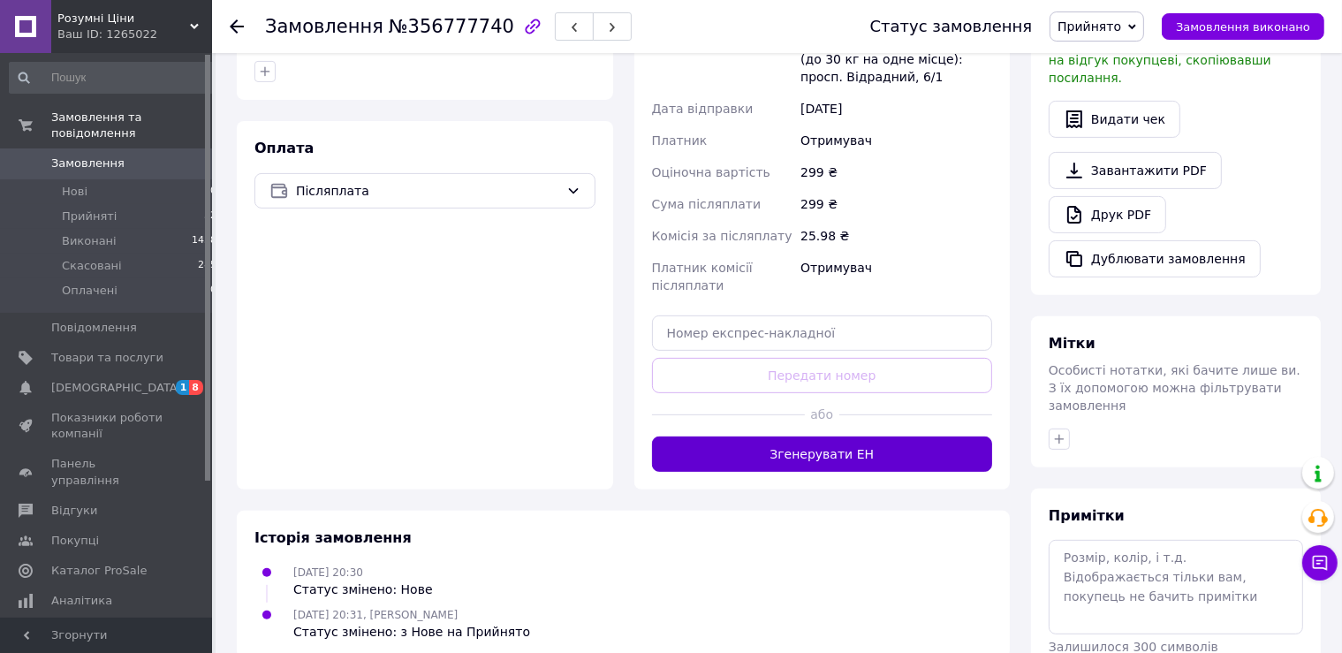
click at [865, 444] on button "Згенерувати ЕН" at bounding box center [822, 453] width 341 height 35
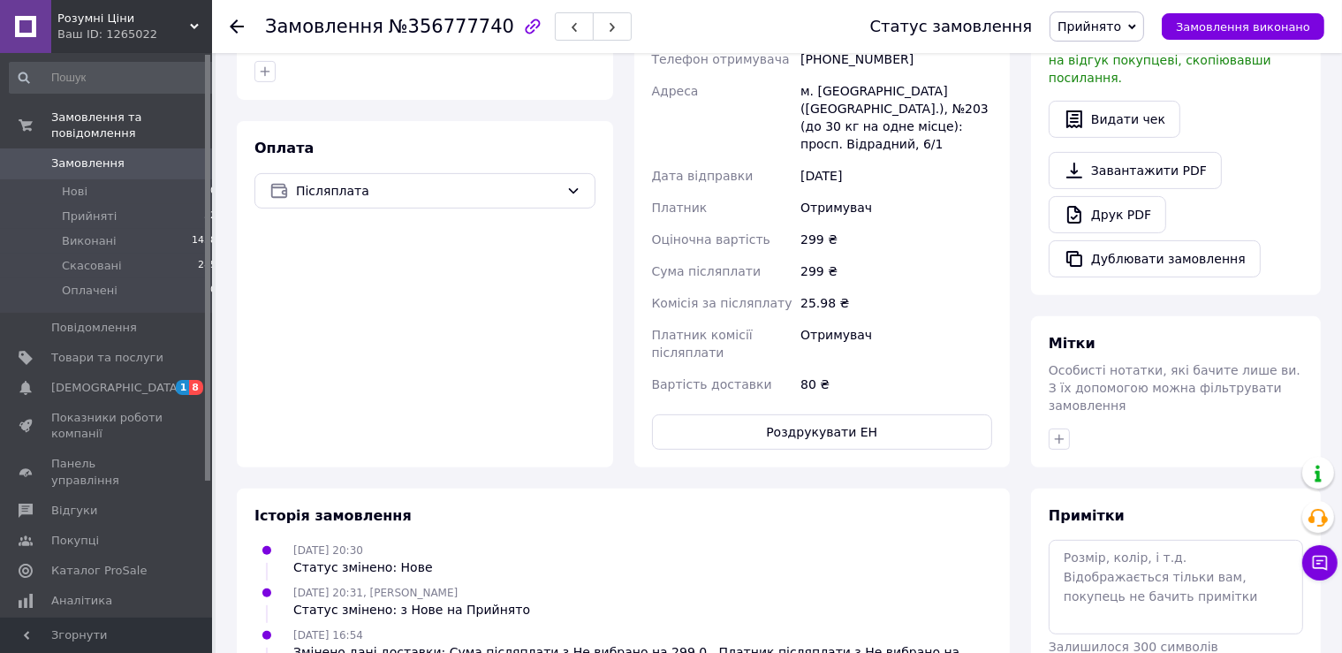
scroll to position [373, 0]
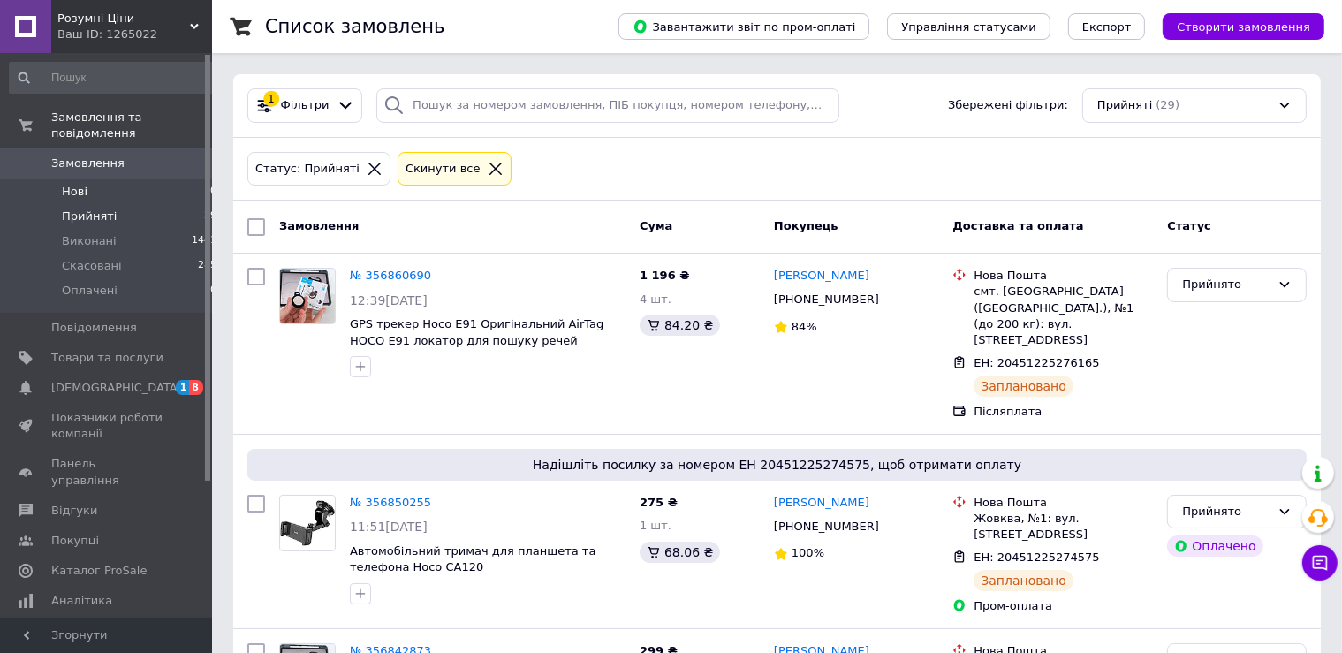
click at [87, 179] on li "Нові 0" at bounding box center [113, 191] width 227 height 25
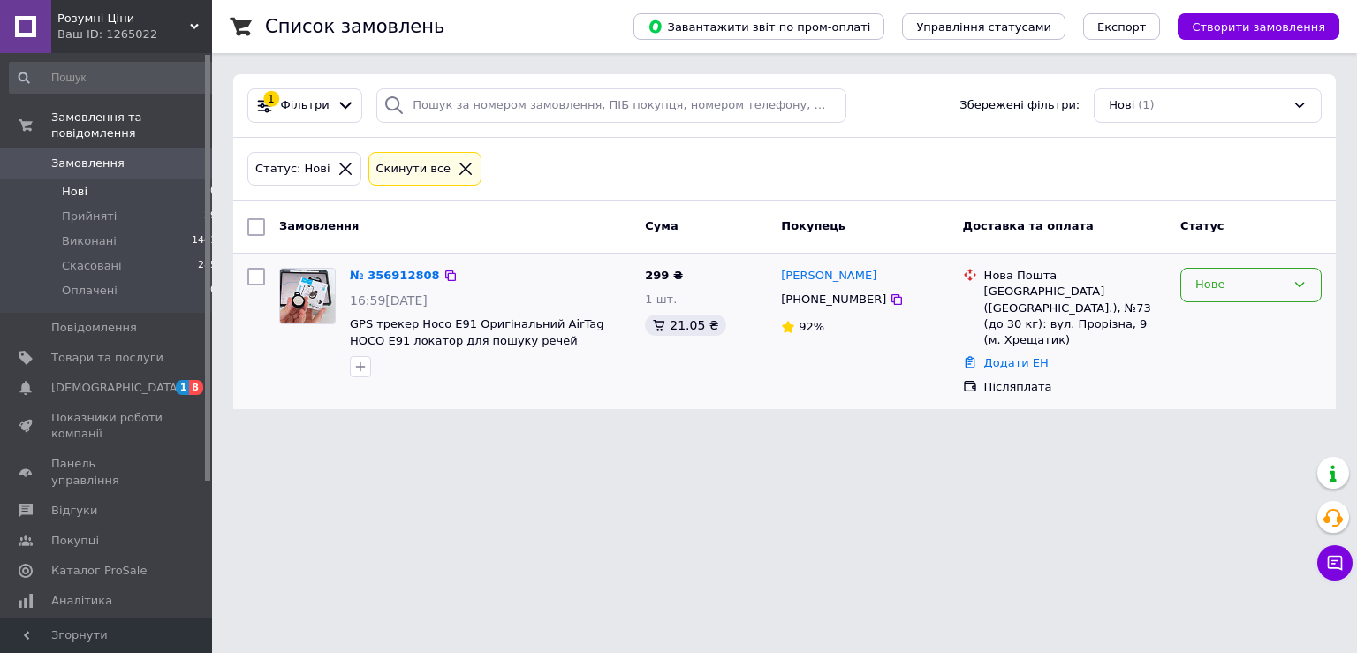
click at [1199, 276] on div "Нове" at bounding box center [1240, 285] width 90 height 19
click at [1226, 330] on li "Прийнято" at bounding box center [1251, 322] width 140 height 33
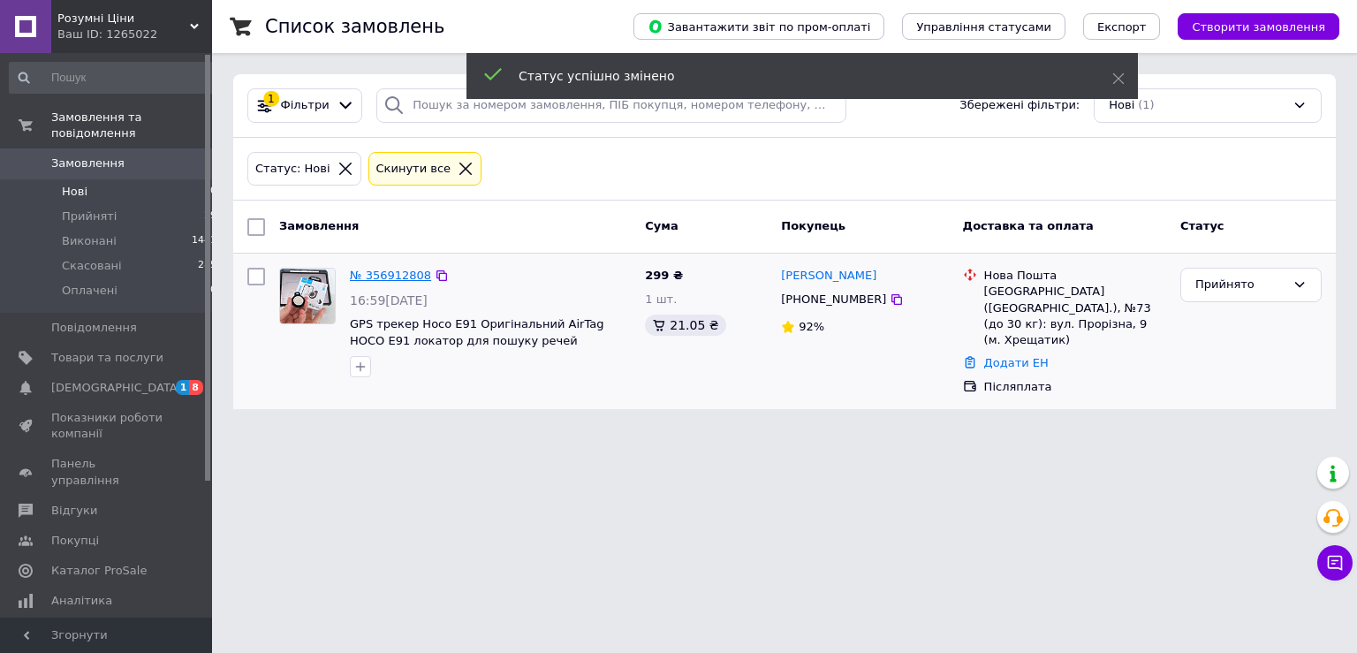
click at [383, 275] on link "№ 356912808" at bounding box center [390, 274] width 81 height 13
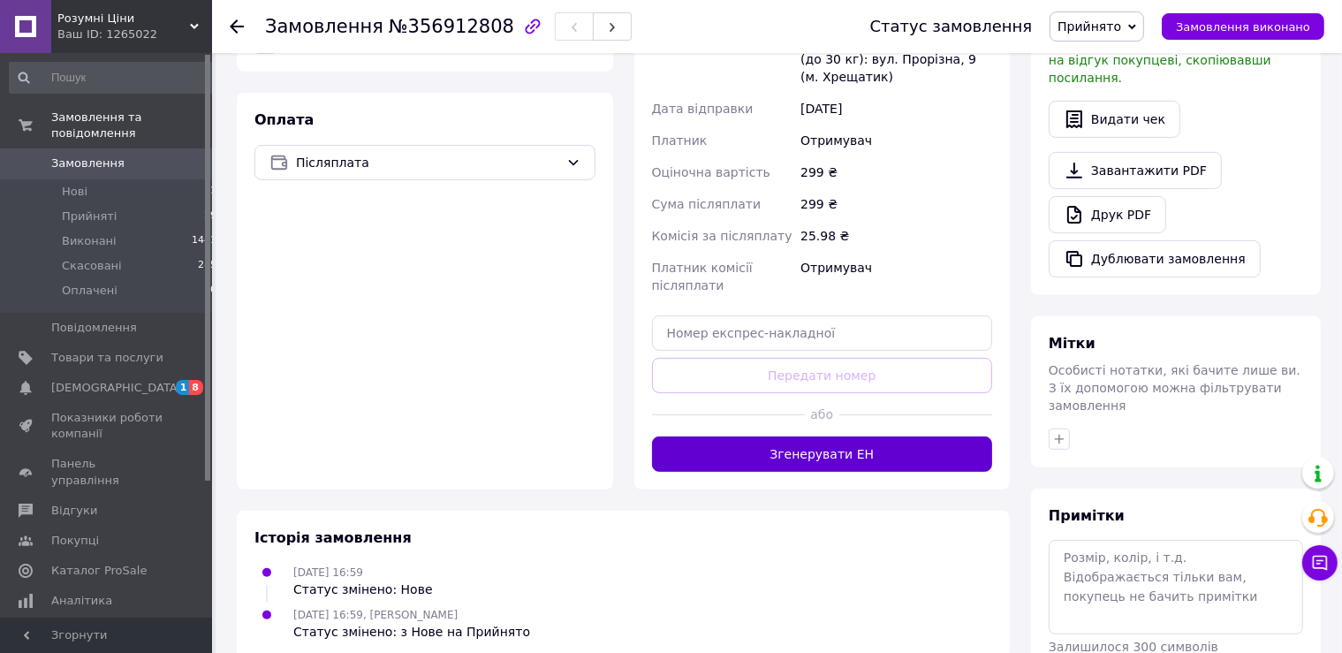
click at [860, 436] on button "Згенерувати ЕН" at bounding box center [822, 453] width 341 height 35
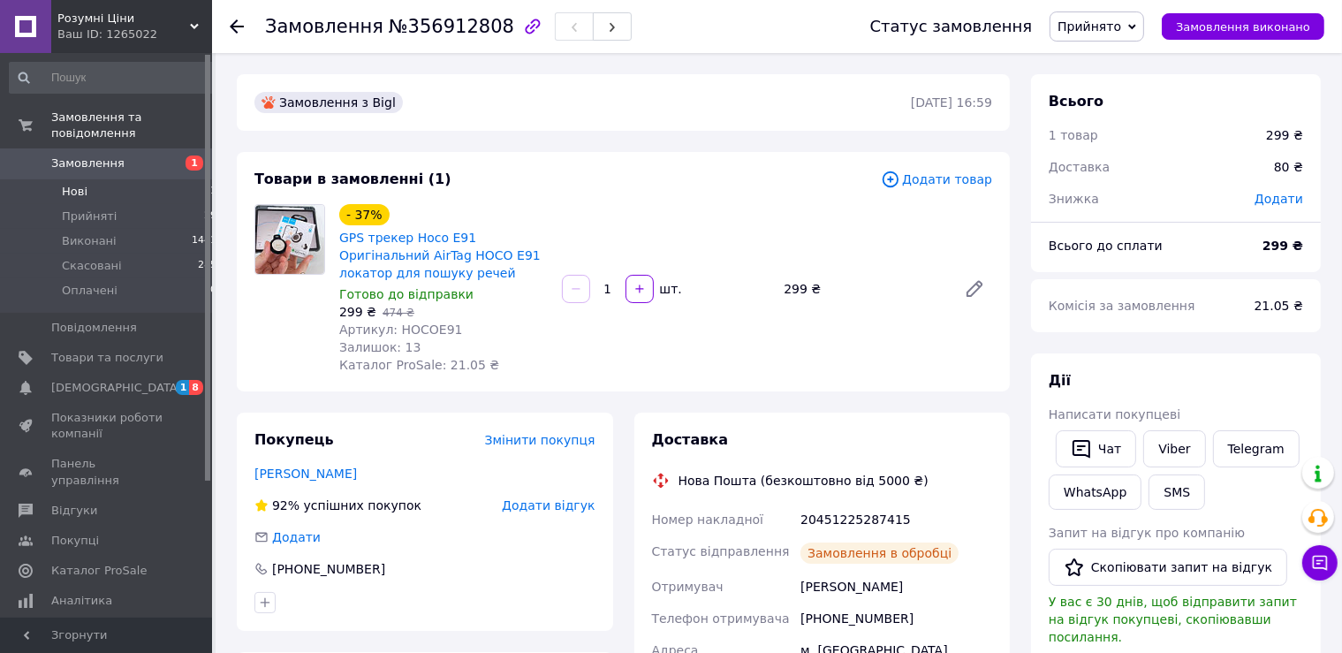
click at [76, 184] on span "Нові" at bounding box center [75, 192] width 26 height 16
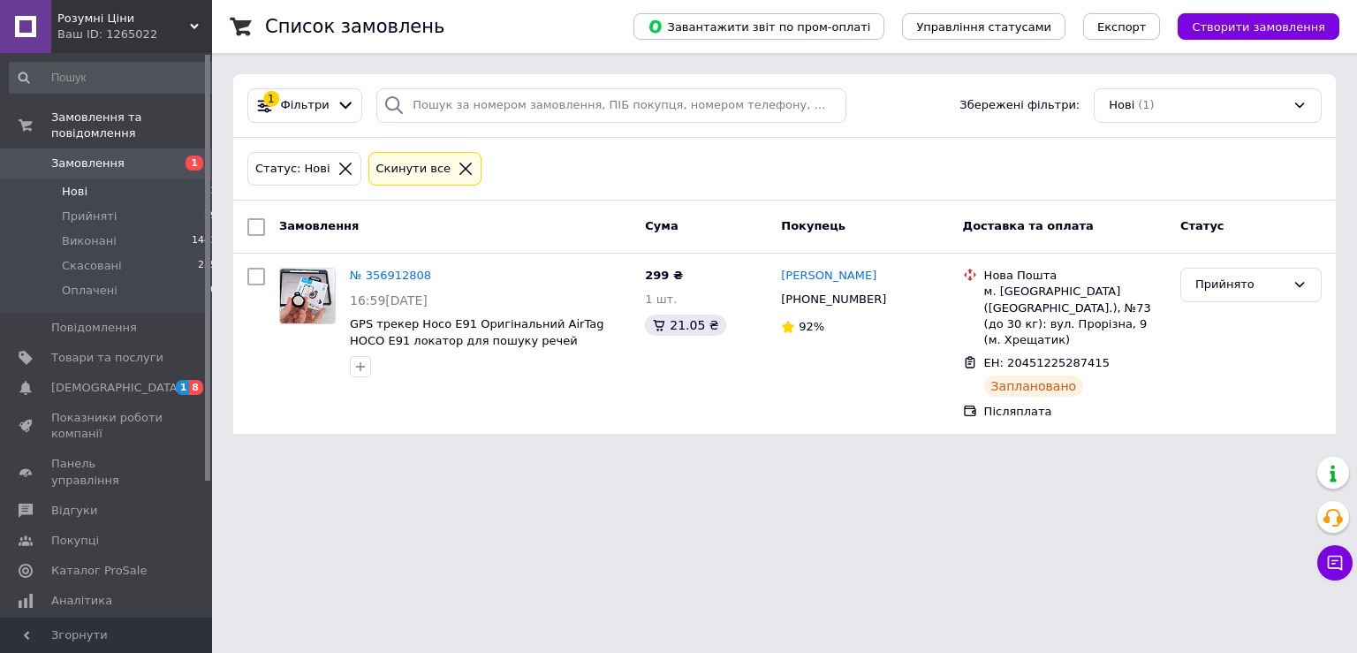
click at [68, 184] on span "Нові" at bounding box center [75, 192] width 26 height 16
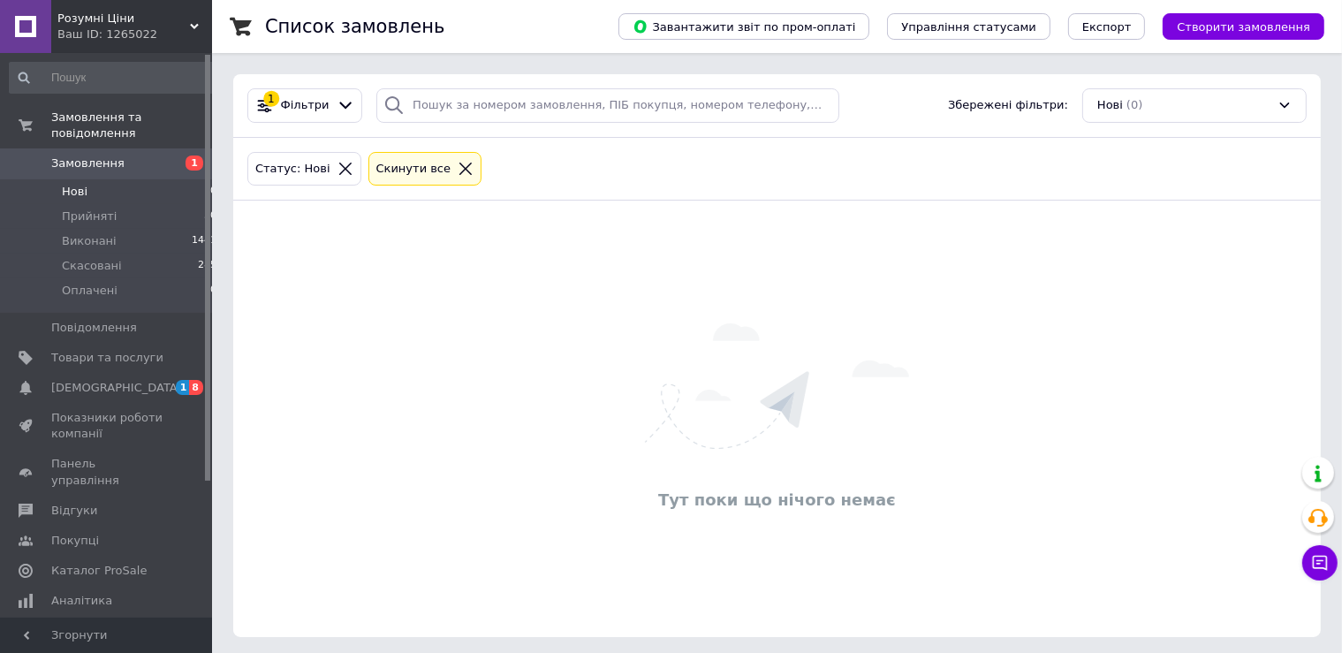
click at [84, 155] on span "Замовлення" at bounding box center [87, 163] width 73 height 16
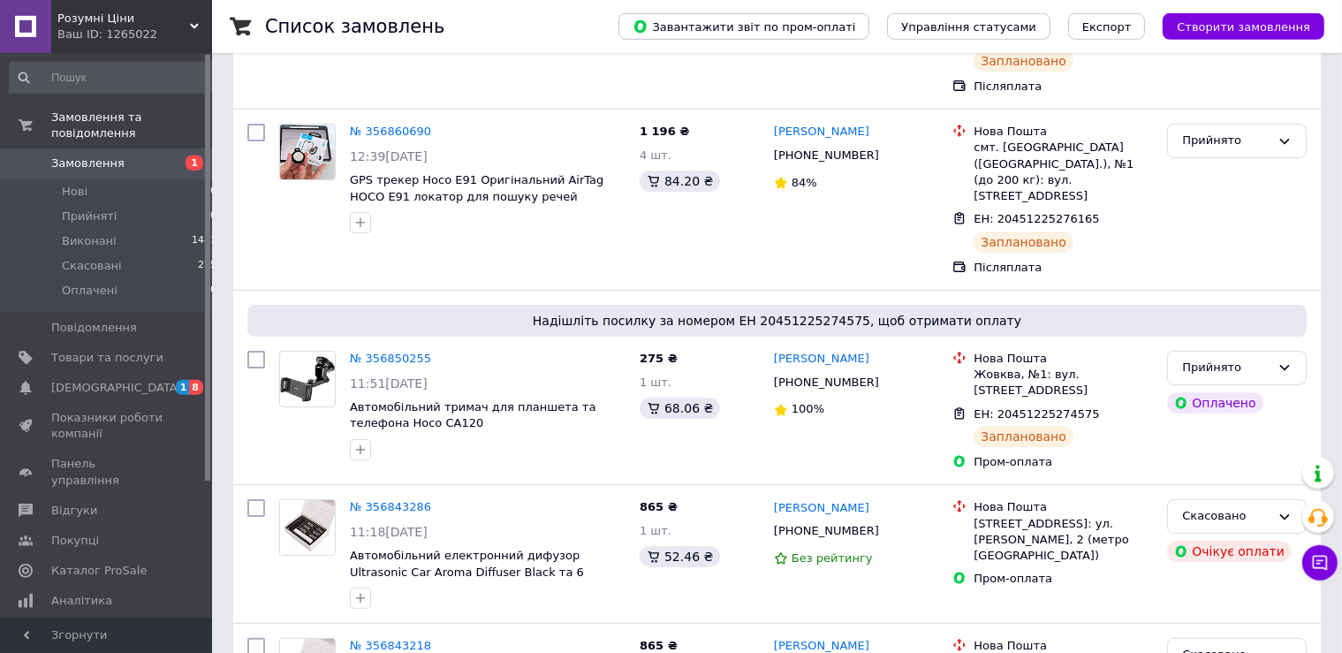
scroll to position [279, 0]
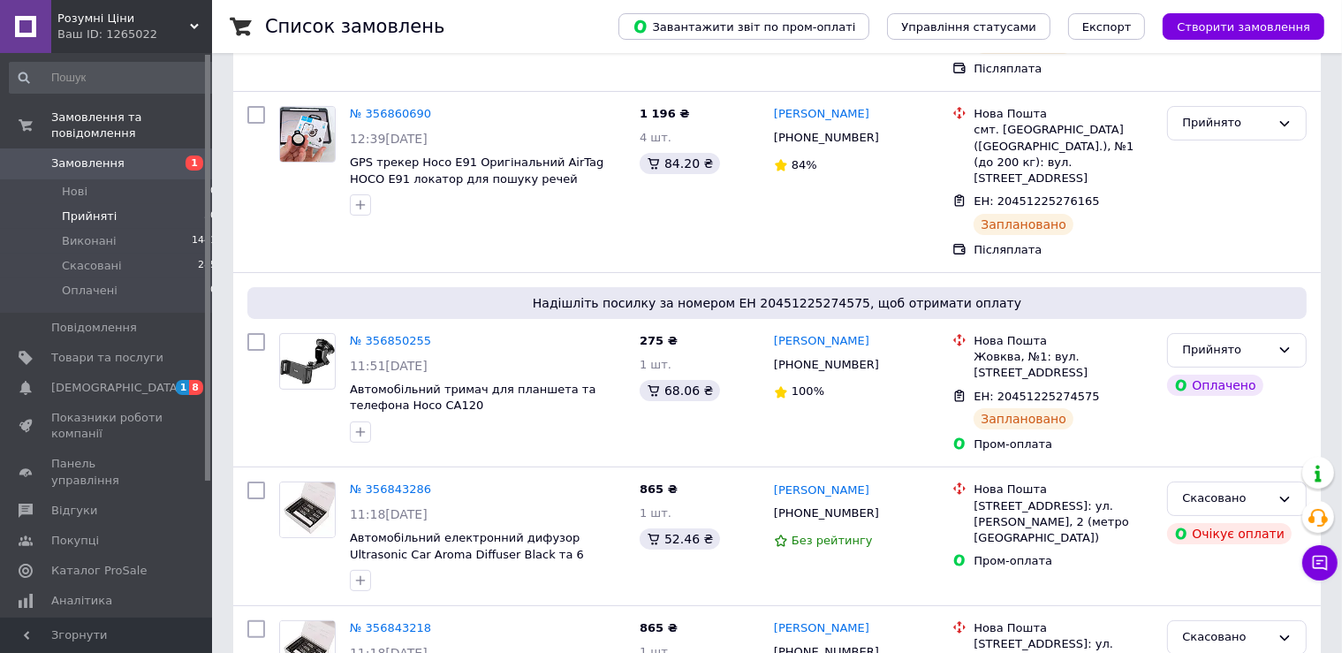
click at [93, 208] on span "Прийняті" at bounding box center [89, 216] width 55 height 16
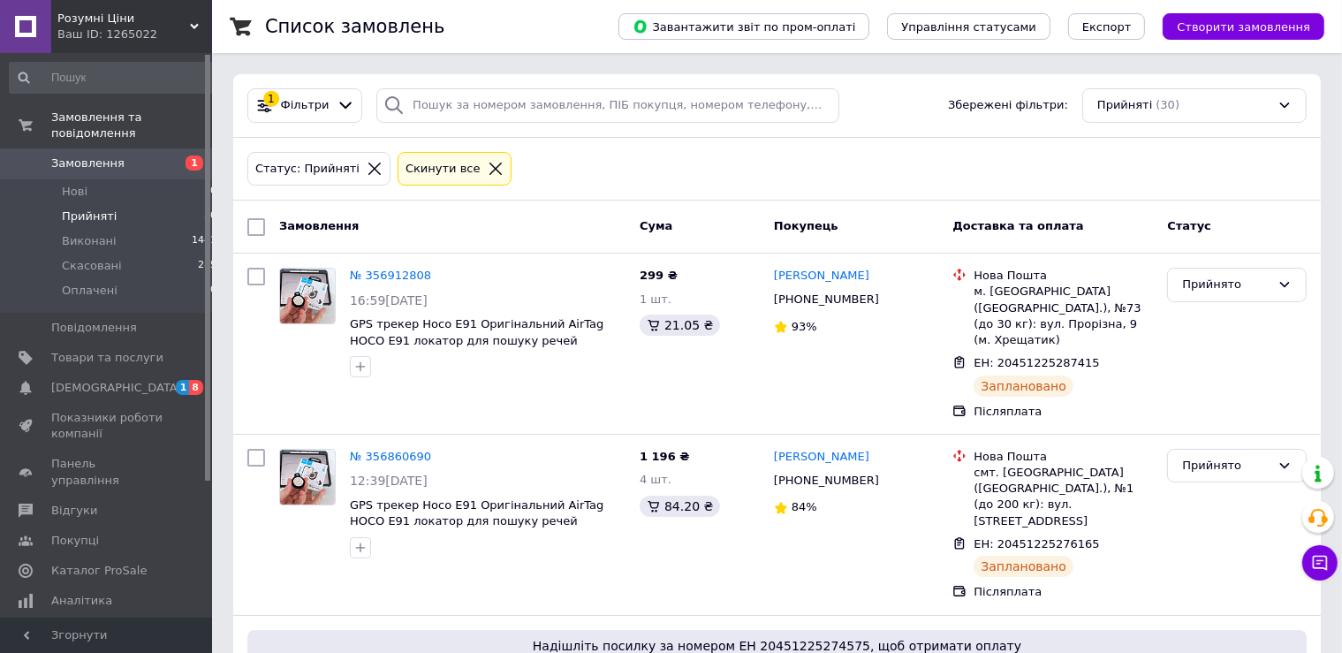
click at [115, 155] on span "Замовлення" at bounding box center [87, 163] width 73 height 16
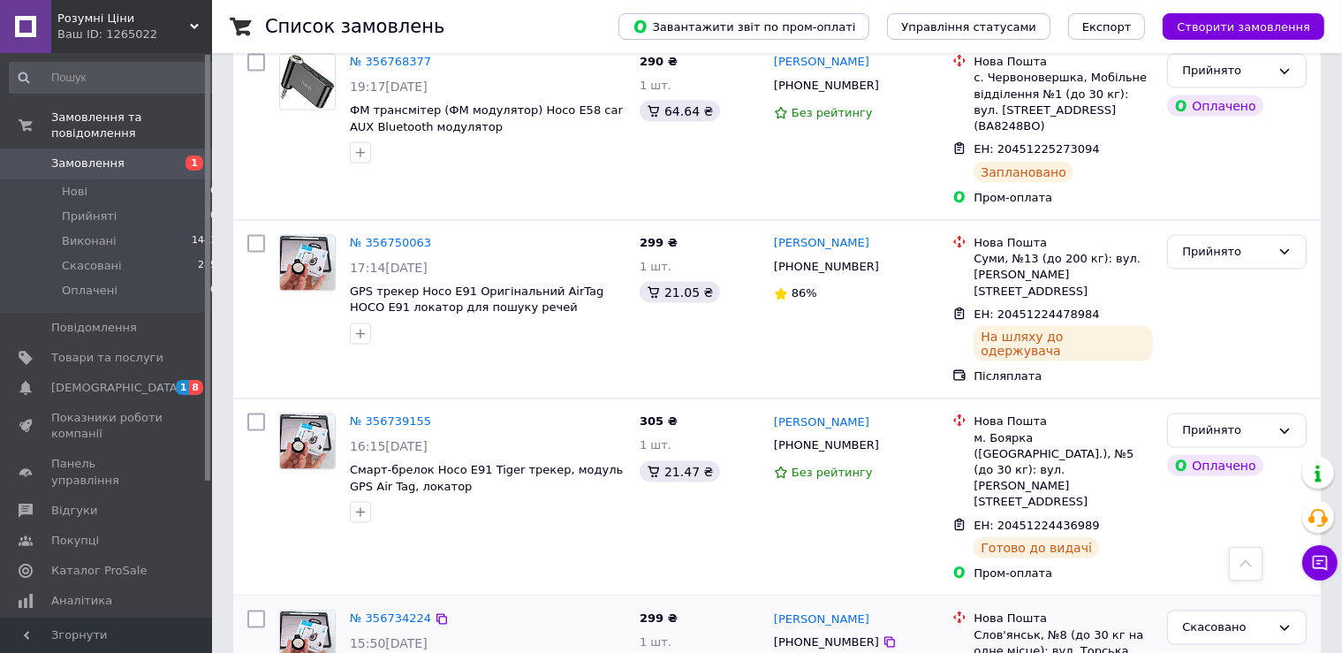
scroll to position [2798, 0]
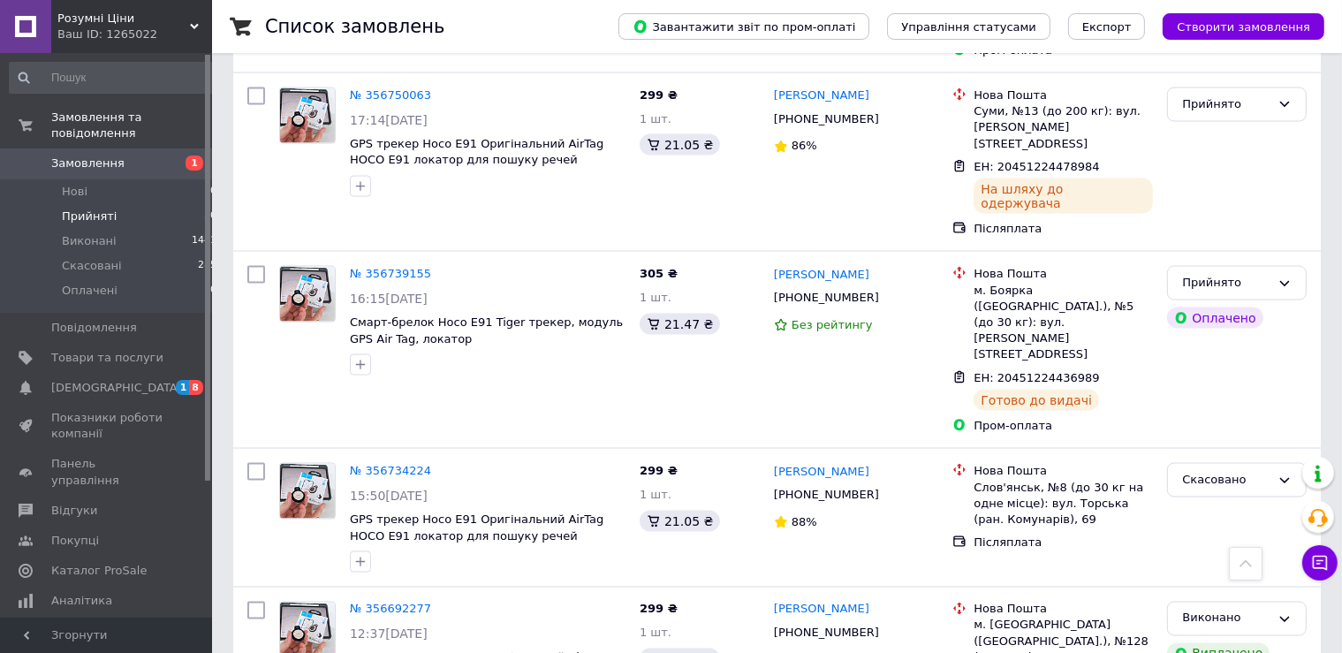
click at [74, 208] on span "Прийняті" at bounding box center [89, 216] width 55 height 16
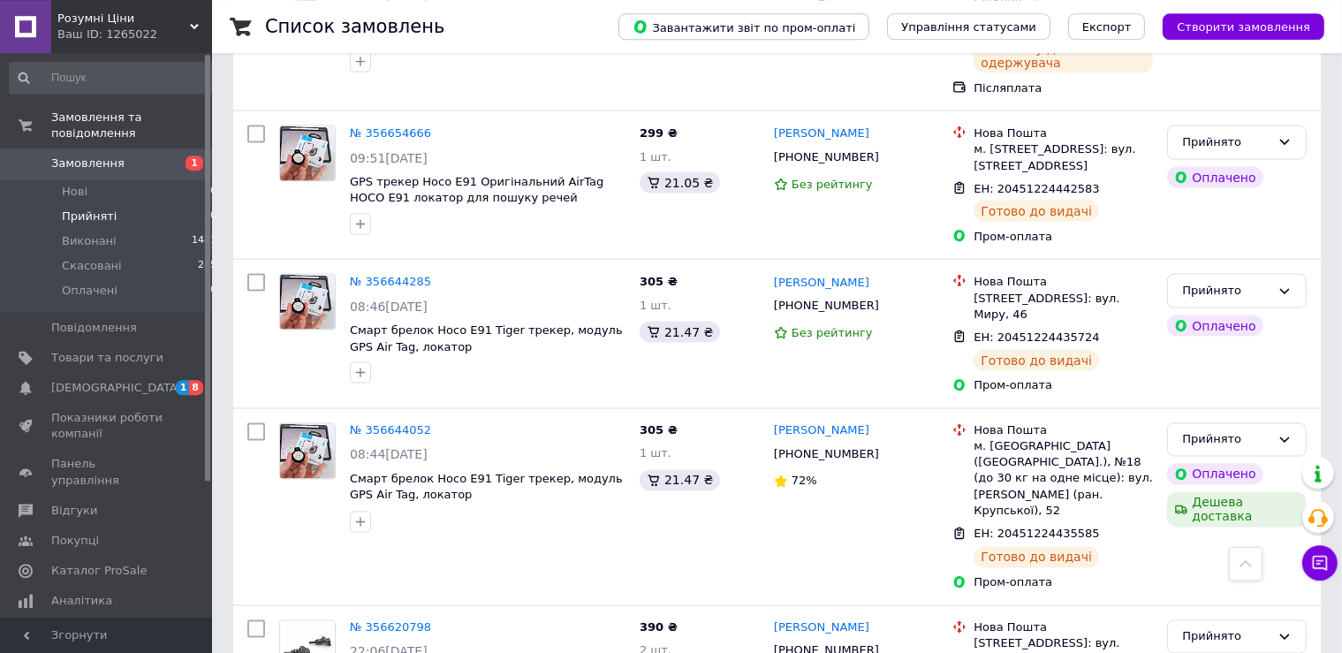
scroll to position [2989, 0]
